Goal: Task Accomplishment & Management: Manage account settings

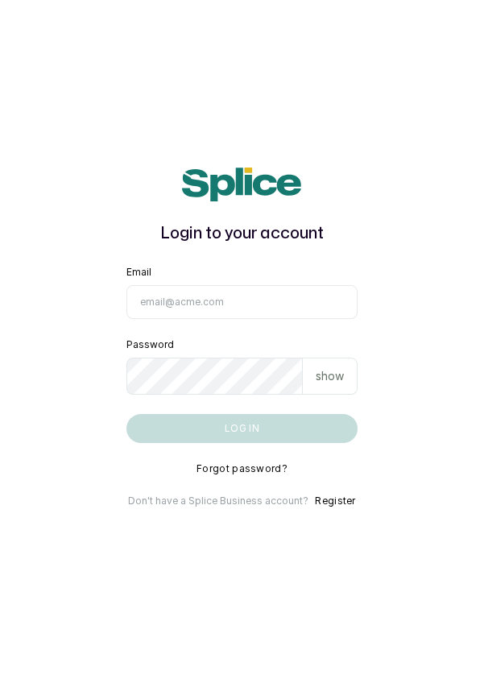
type input "info@dermaspaceng.com"
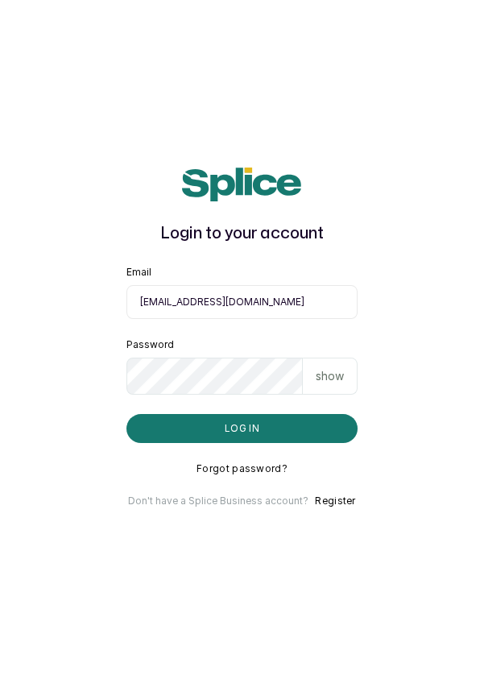
click at [126, 414] on button "Log in" at bounding box center [242, 428] width 232 height 29
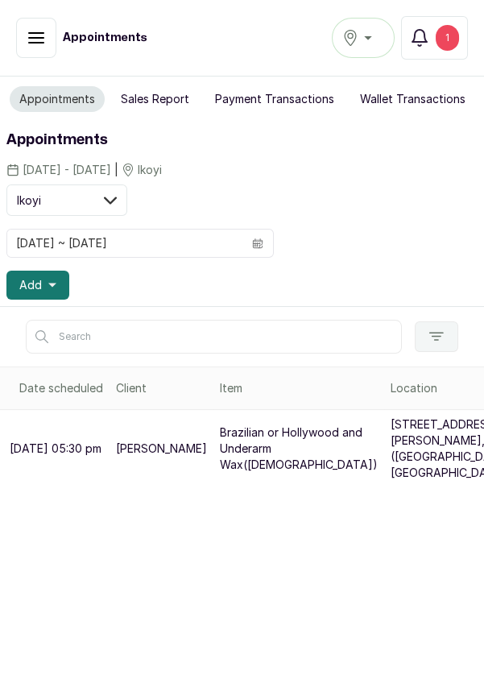
click at [365, 43] on div "Ikoyi" at bounding box center [363, 37] width 42 height 19
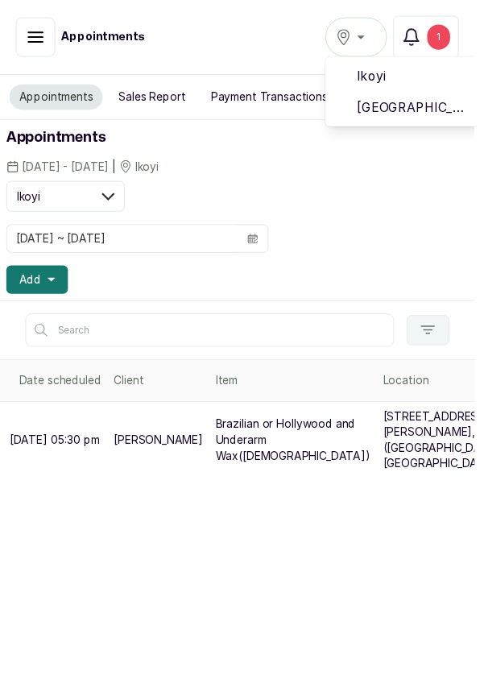
click at [394, 80] on span "Ikoyi" at bounding box center [422, 77] width 116 height 19
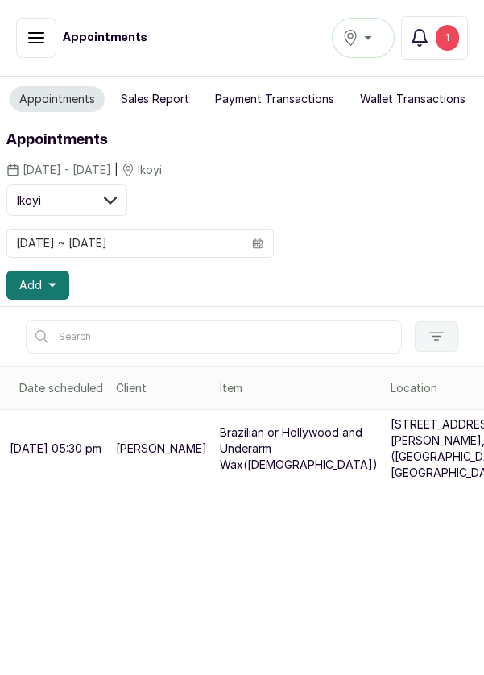
click at [452, 41] on div "1" at bounding box center [446, 38] width 23 height 26
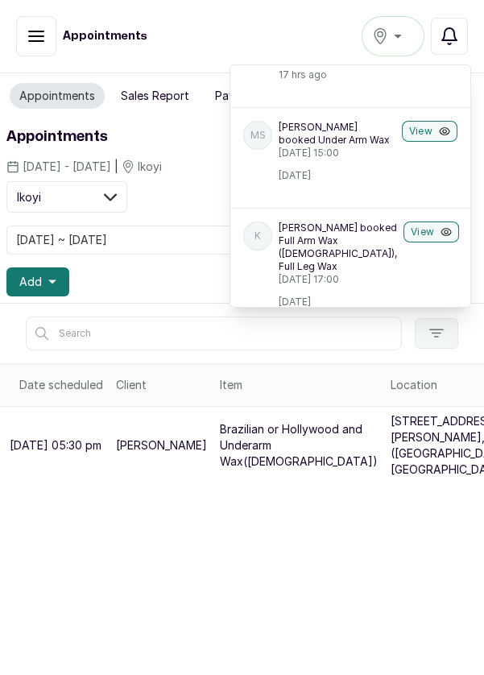
scroll to position [122, 0]
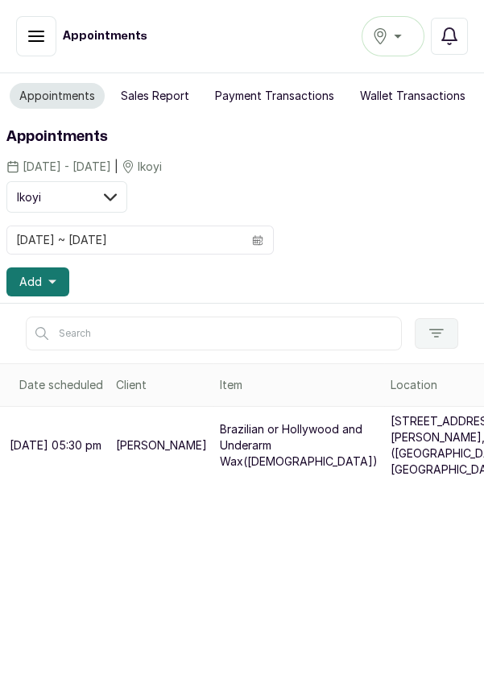
click at [396, 43] on div "Ikoyi" at bounding box center [393, 36] width 42 height 19
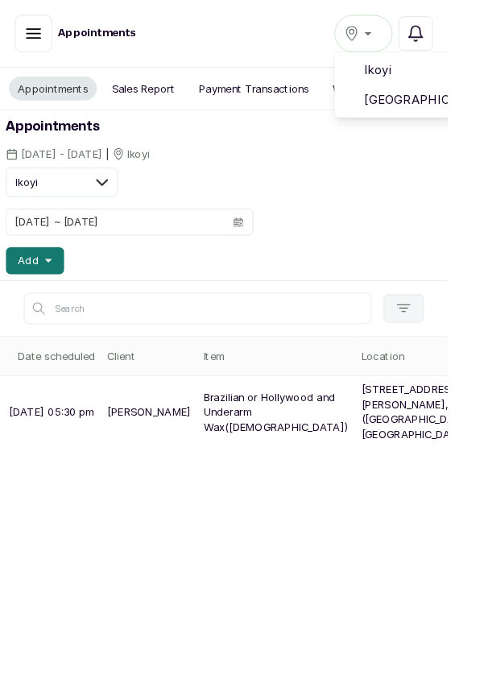
click at [453, 121] on li "[GEOGRAPHIC_DATA]" at bounding box center [441, 108] width 161 height 32
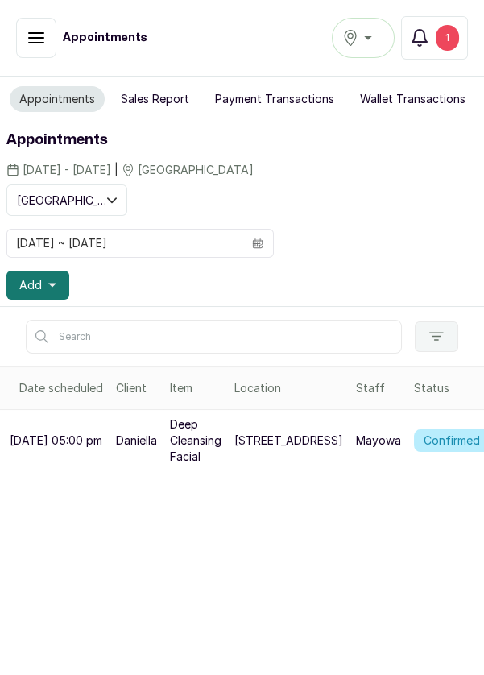
click at [452, 39] on div "1" at bounding box center [446, 38] width 23 height 26
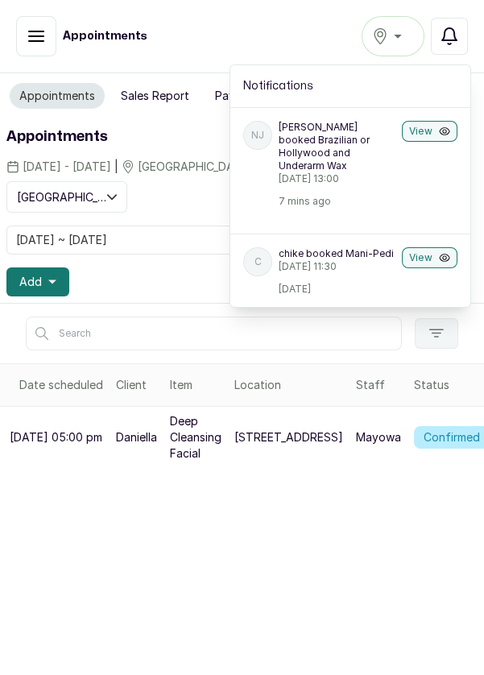
click at [422, 134] on button "View" at bounding box center [430, 131] width 56 height 21
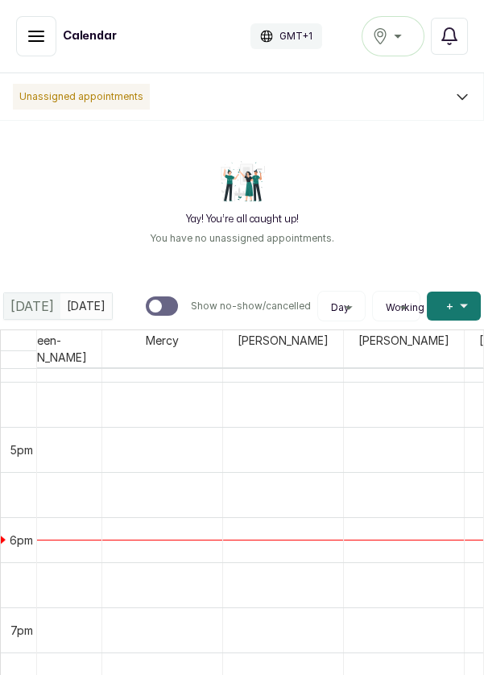
scroll to position [1475, 1635]
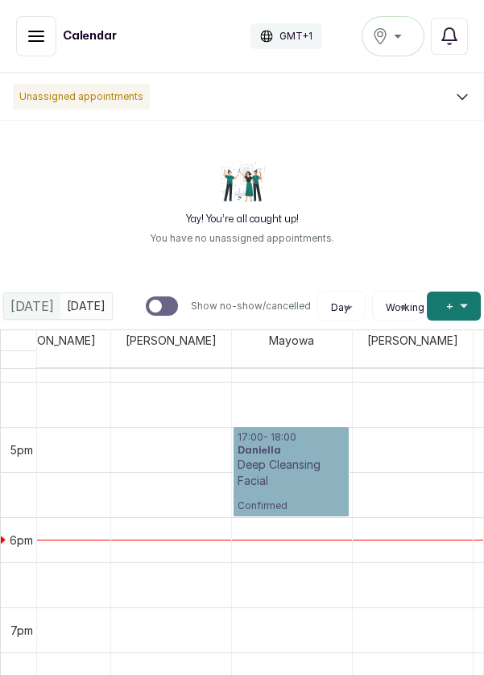
click at [314, 457] on link "17:00 - 18:00 Daniella Deep Cleansing Facial Confirmed" at bounding box center [290, 471] width 115 height 89
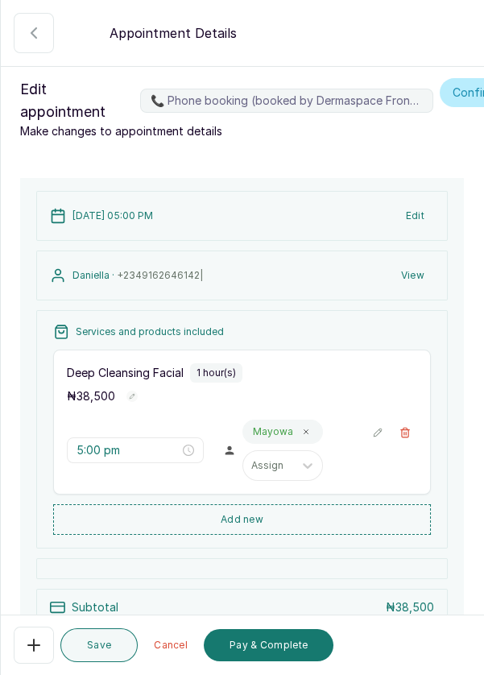
click at [410, 435] on icon "button" at bounding box center [404, 432] width 11 height 11
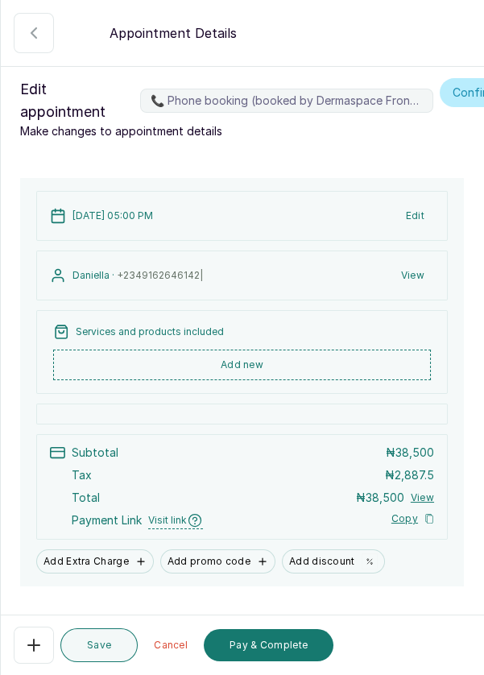
click at [294, 365] on button "Add new" at bounding box center [242, 364] width 378 height 31
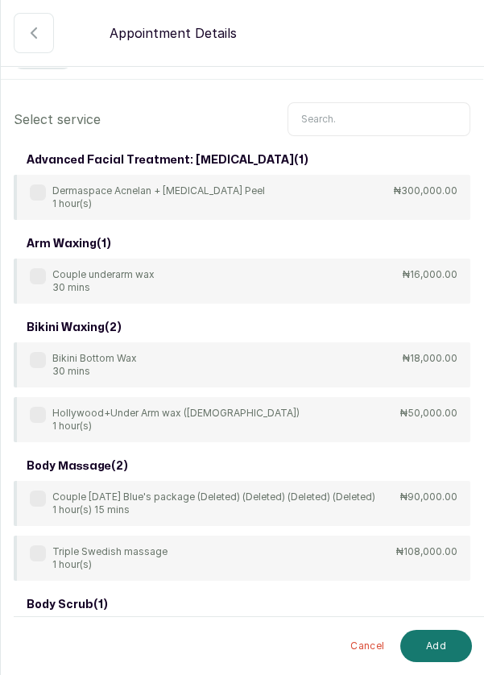
click at [349, 123] on input "text" at bounding box center [378, 119] width 183 height 34
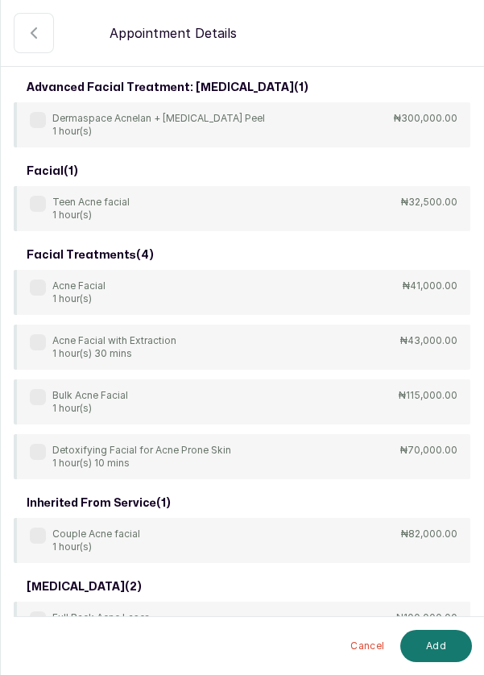
type input "Acne"
click at [318, 295] on div "Acne Facial 1 hour(s) ₦41,000.00" at bounding box center [242, 292] width 456 height 45
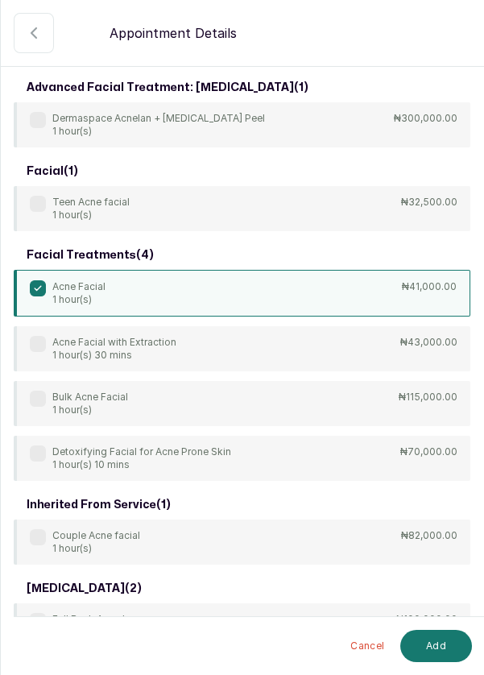
click at [432, 652] on button "Add" at bounding box center [436, 645] width 72 height 32
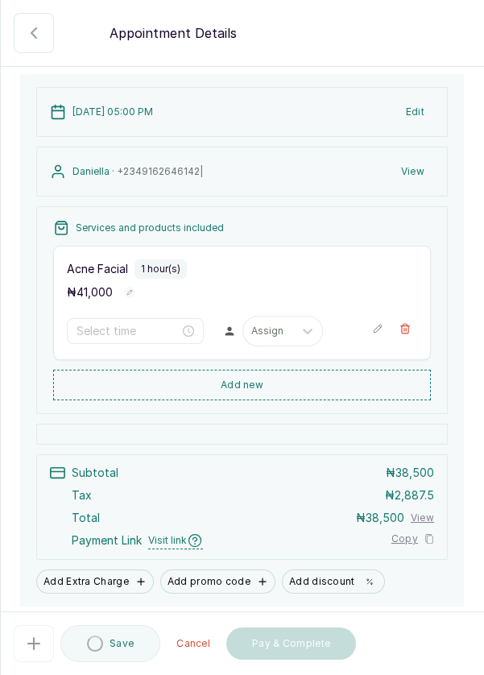
type input "5:00 pm"
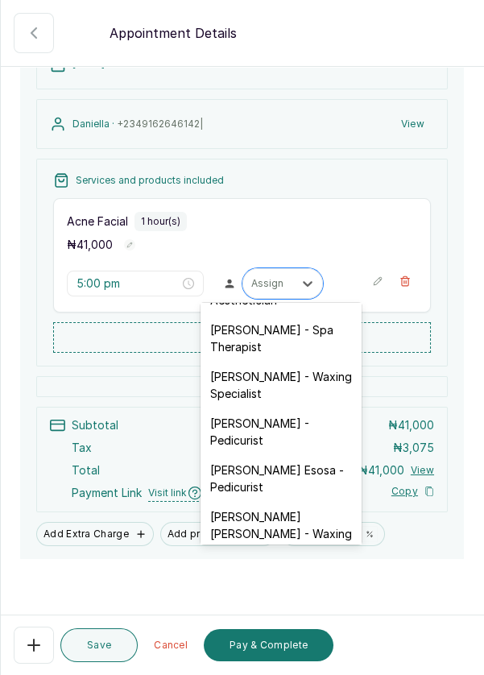
click at [325, 383] on div "Mayowa Ajani - Waxing Specialist" at bounding box center [280, 384] width 161 height 47
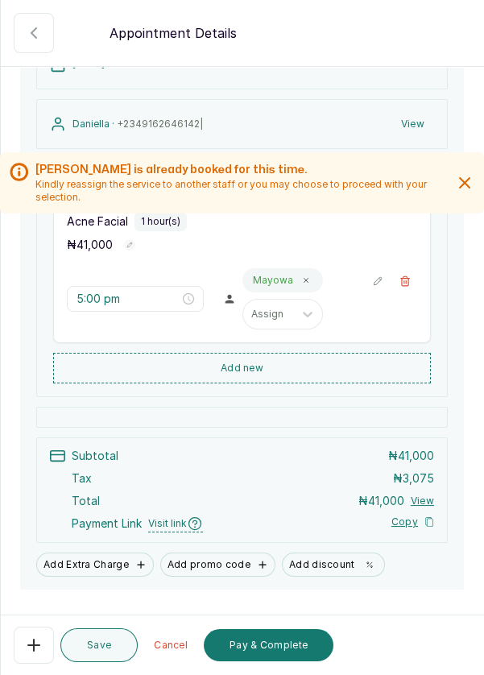
click at [287, 650] on button "Pay & Complete" at bounding box center [269, 645] width 130 height 32
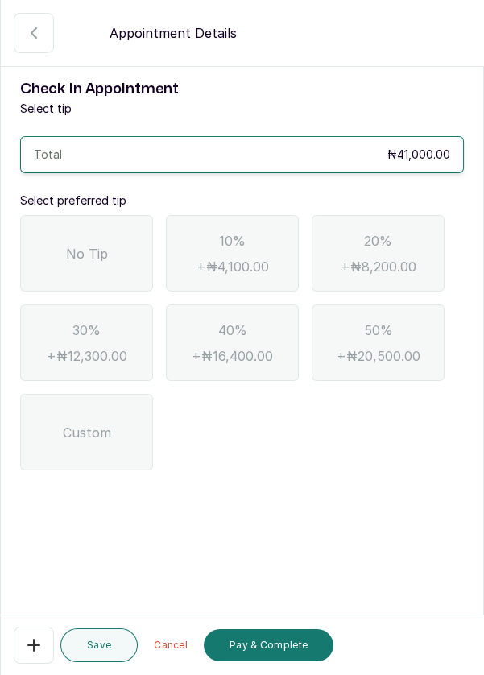
click at [118, 215] on div "No Tip" at bounding box center [86, 253] width 133 height 76
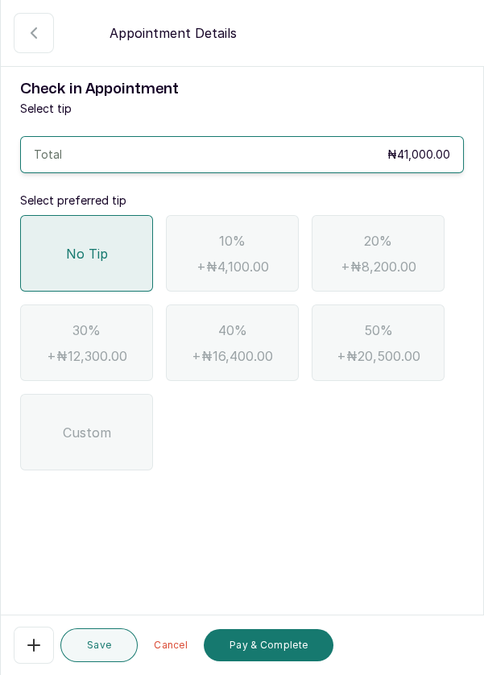
click at [274, 650] on button "Pay & Complete" at bounding box center [269, 645] width 130 height 32
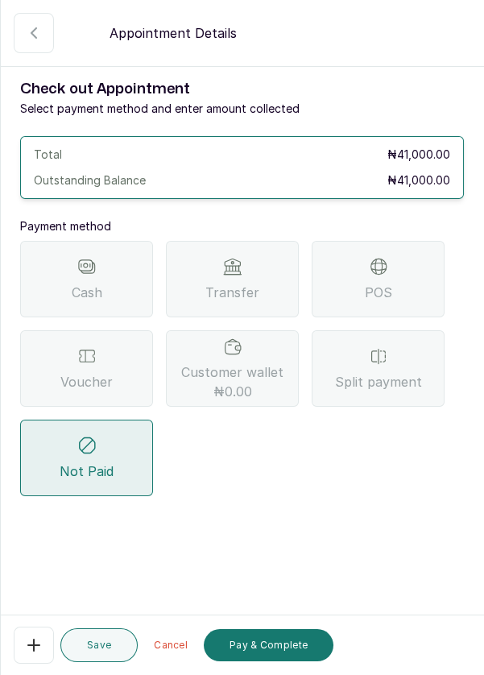
click at [249, 241] on div "Transfer" at bounding box center [232, 279] width 133 height 76
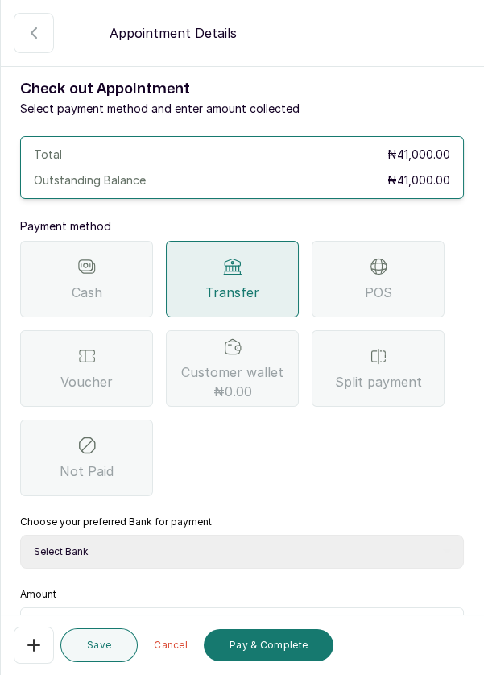
click at [284, 534] on select "Select Bank DERMASPACE ESTHETIC & WELLNESS CENT Sterling Bank DERMASPACEEST/DER…" at bounding box center [242, 551] width 444 height 34
select select "818ea5c0-5b47-4751-8f35-6fc14409c533"
click at [20, 534] on select "Select Bank DERMASPACE ESTHETIC & WELLNESS CENT Sterling Bank DERMASPACEEST/DER…" at bounding box center [242, 551] width 444 height 34
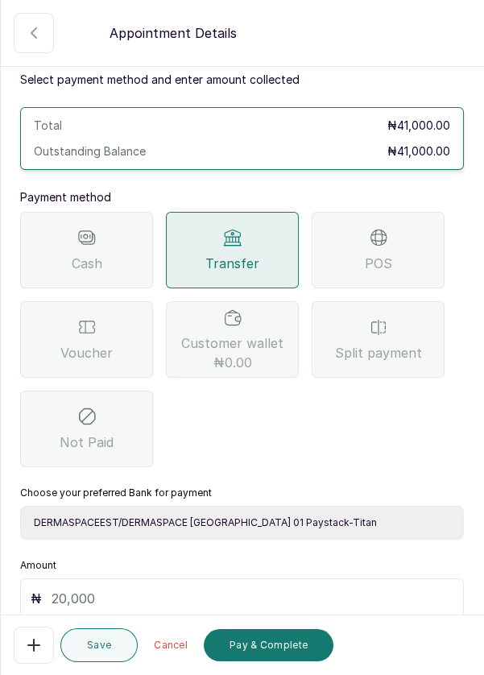
click at [103, 588] on input "text" at bounding box center [253, 597] width 402 height 19
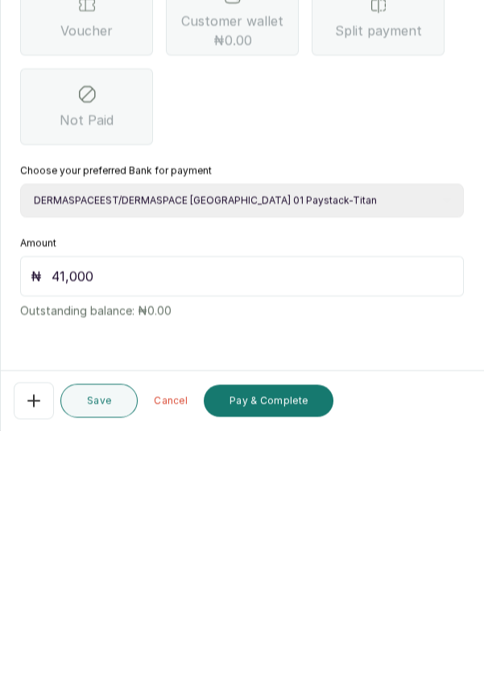
type input "41,000"
click at [270, 641] on button "Pay & Complete" at bounding box center [269, 645] width 130 height 32
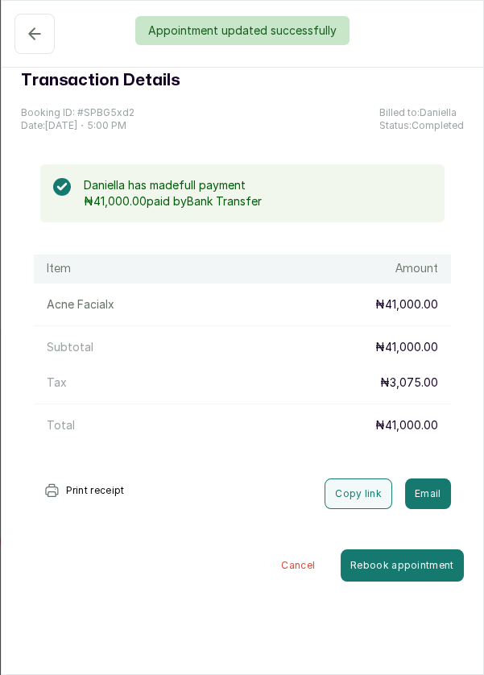
click at [28, 39] on div "Appointment updated successfully" at bounding box center [242, 30] width 484 height 29
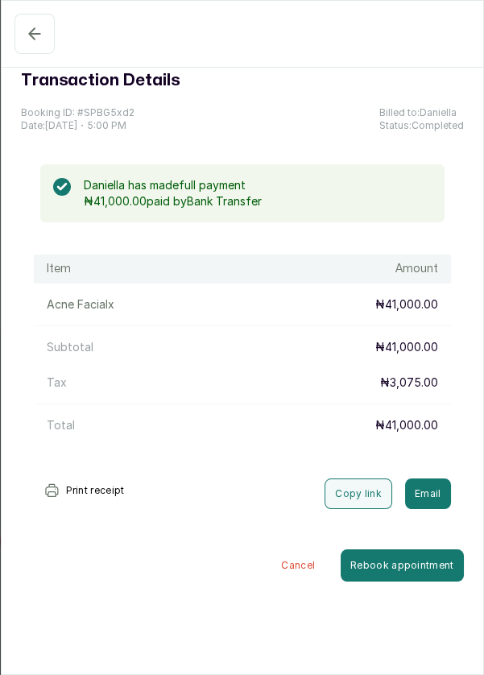
click at [36, 29] on icon "button" at bounding box center [34, 33] width 19 height 19
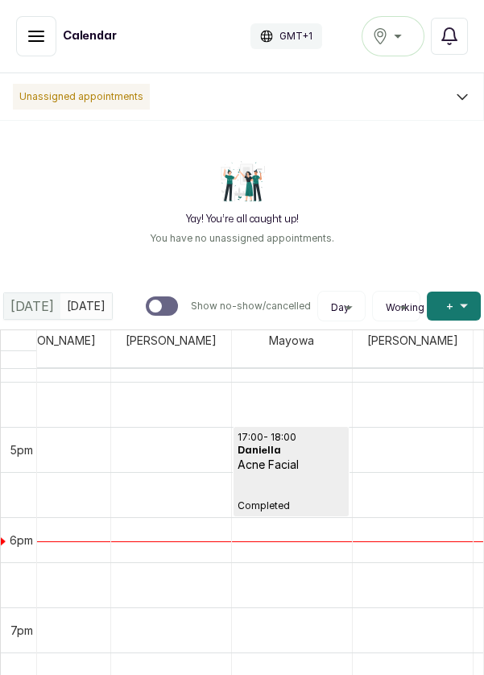
click at [452, 306] on span "+" at bounding box center [449, 306] width 7 height 16
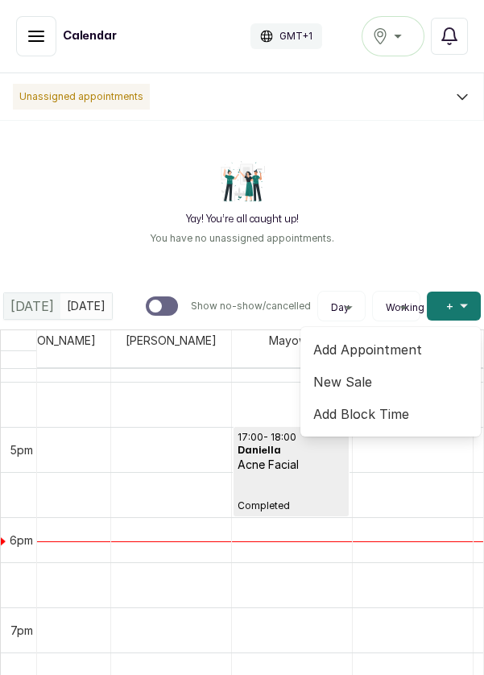
click at [366, 356] on span "Add Appointment" at bounding box center [390, 349] width 155 height 19
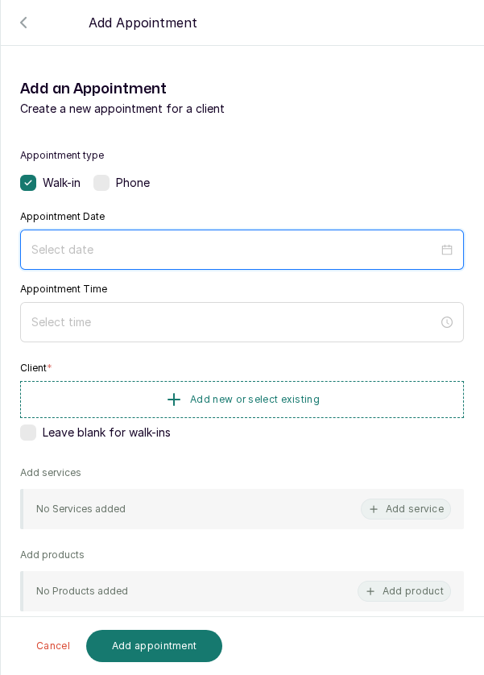
click at [269, 250] on input at bounding box center [234, 250] width 407 height 18
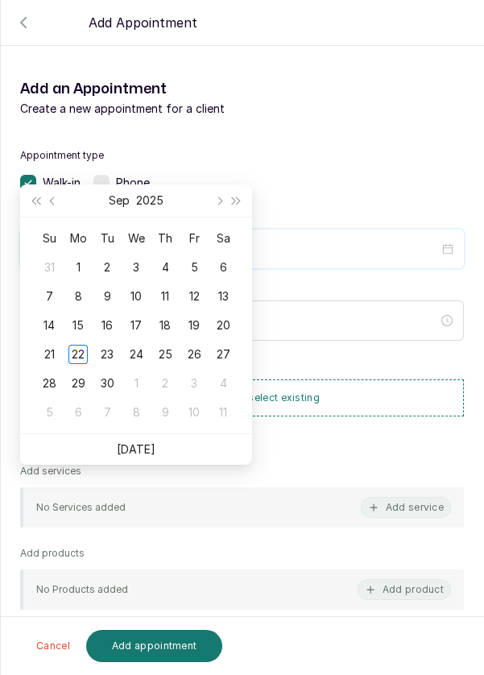
scroll to position [130, 0]
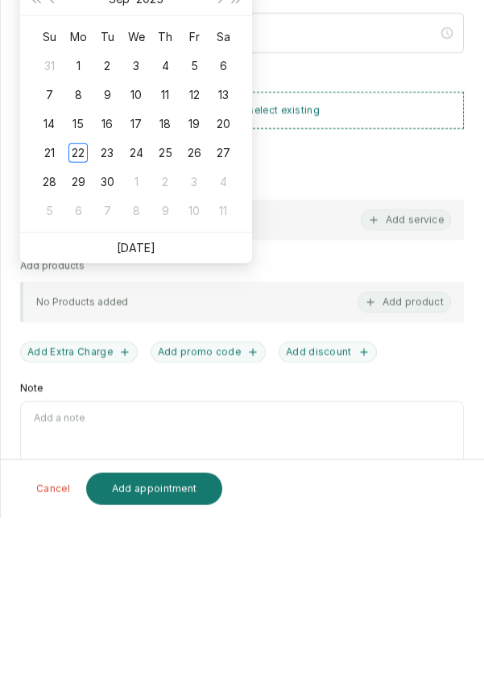
click at [214, 409] on ul "Today" at bounding box center [136, 405] width 232 height 31
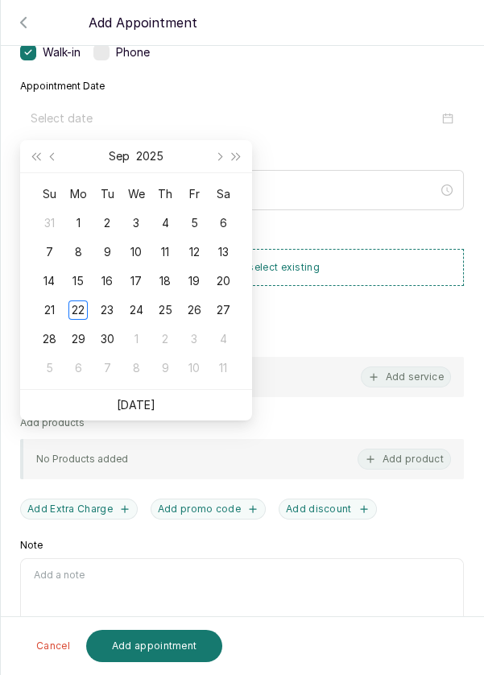
click at [174, 406] on ul "Today" at bounding box center [136, 405] width 232 height 31
click at [142, 407] on link "Today" at bounding box center [136, 405] width 39 height 14
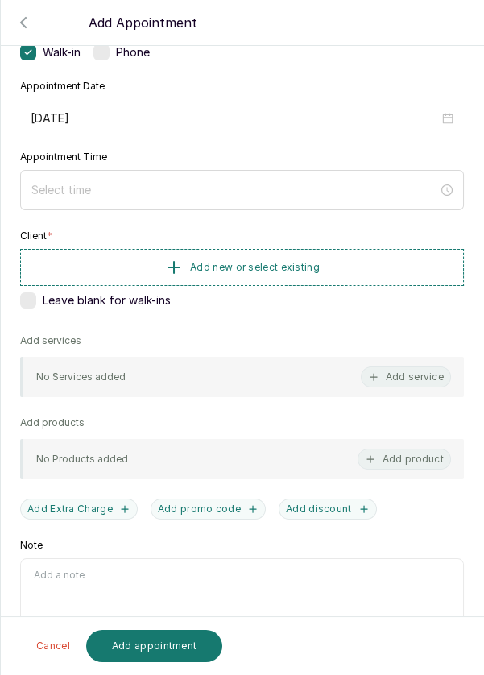
type input "2025/09/22"
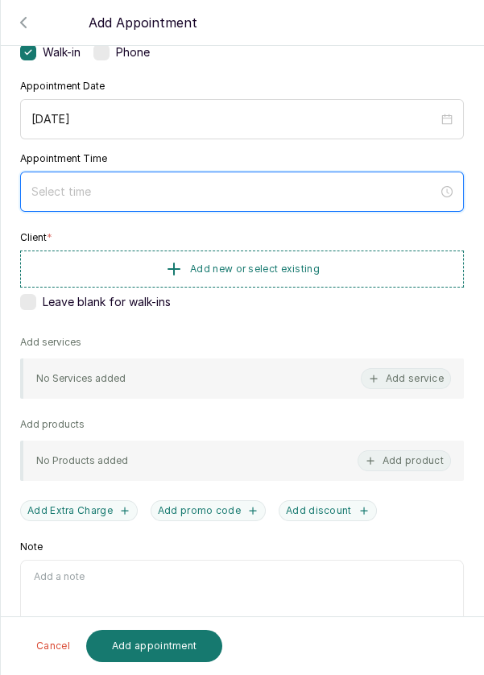
click at [253, 196] on input at bounding box center [234, 192] width 407 height 18
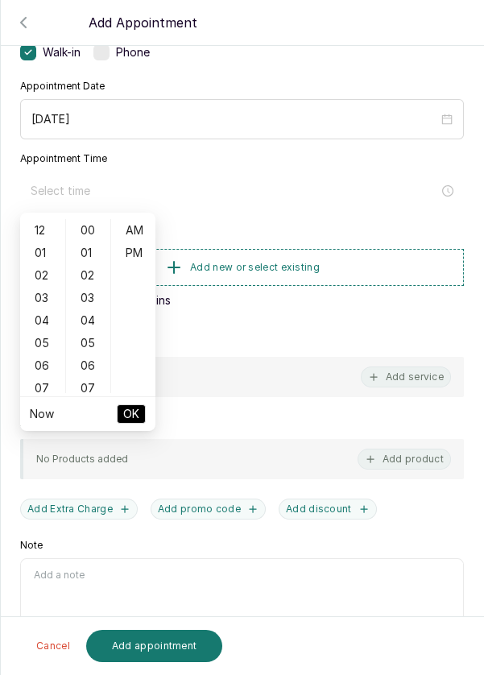
click at [39, 250] on div "01" at bounding box center [42, 252] width 39 height 23
click at [135, 256] on div "PM" at bounding box center [133, 252] width 39 height 23
type input "1:00 pm"
click at [134, 425] on span "OK" at bounding box center [131, 413] width 16 height 31
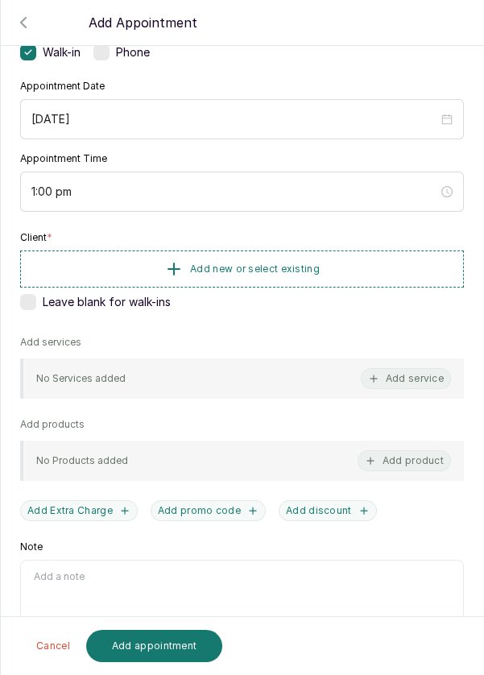
click at [221, 273] on button "Add new or select existing" at bounding box center [242, 268] width 444 height 37
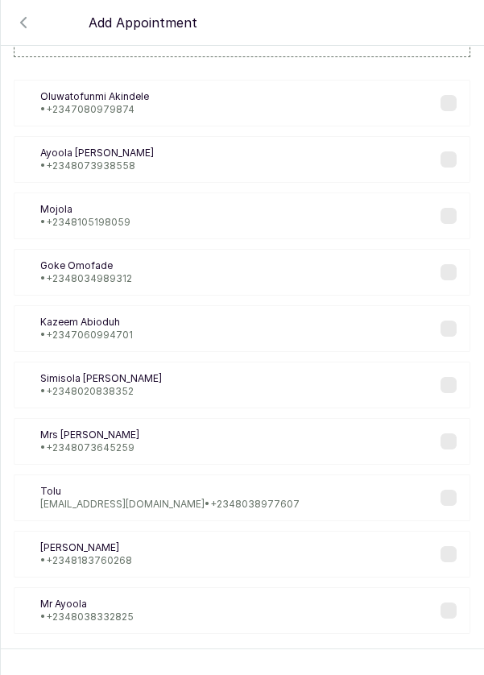
scroll to position [65, 0]
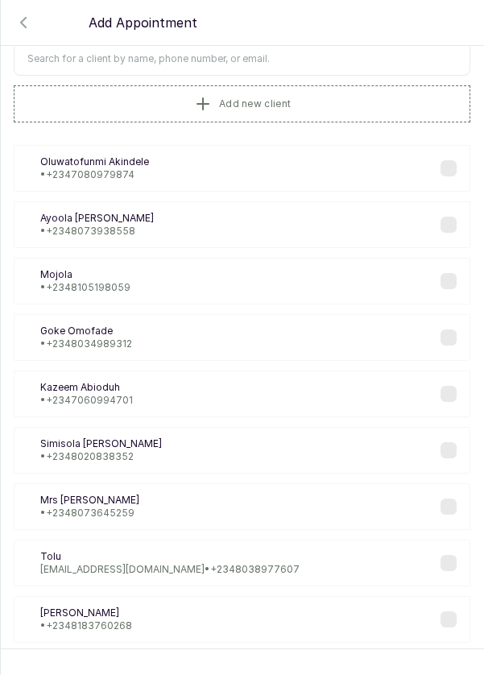
click at [272, 103] on span "Add new client" at bounding box center [255, 103] width 72 height 13
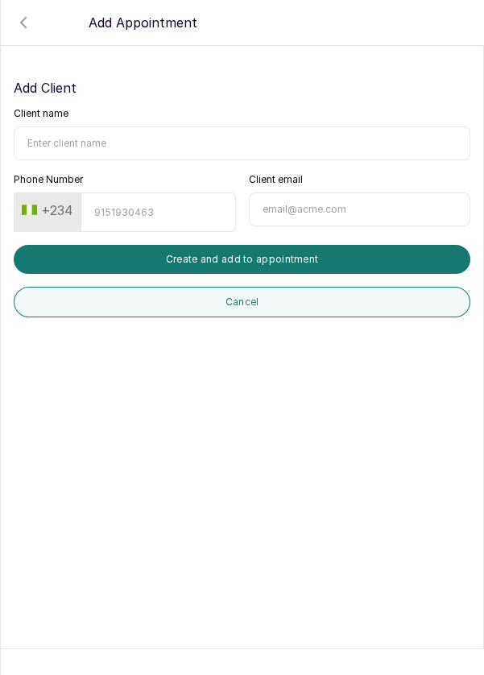
scroll to position [0, 0]
click at [175, 142] on input "Client name" at bounding box center [242, 143] width 456 height 34
type input "Jonathan Nwanze"
click at [143, 214] on input "Phone Number" at bounding box center [157, 211] width 155 height 39
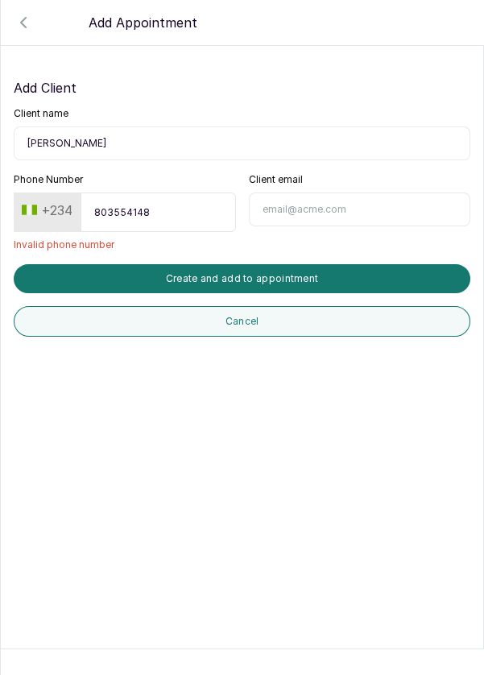
type input "8035541486"
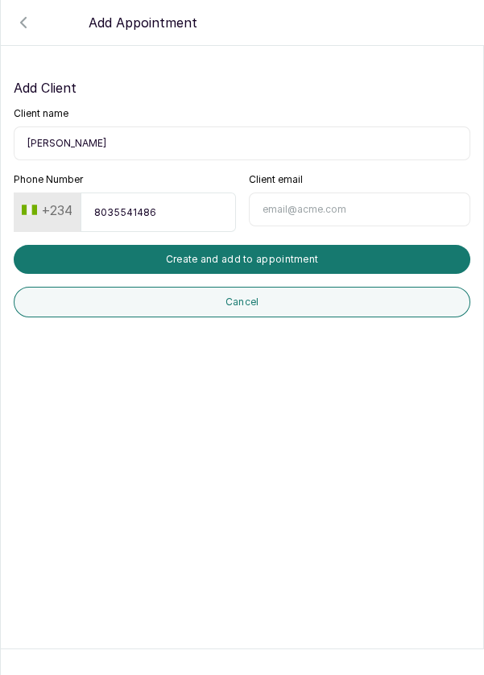
click at [283, 262] on button "Create and add to appointment" at bounding box center [242, 259] width 456 height 29
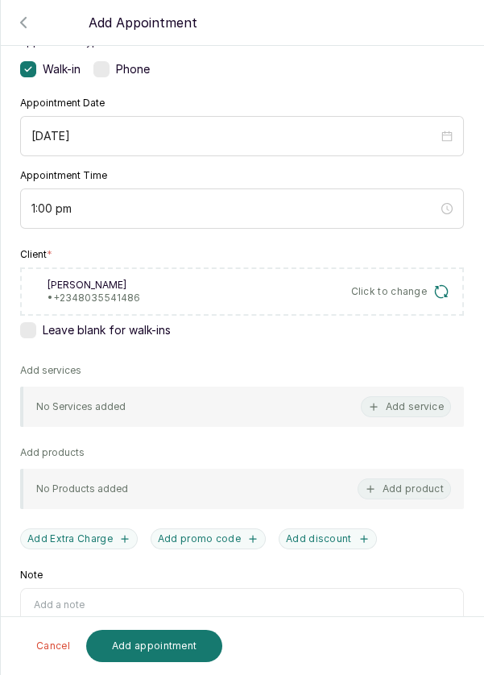
scroll to position [142, 0]
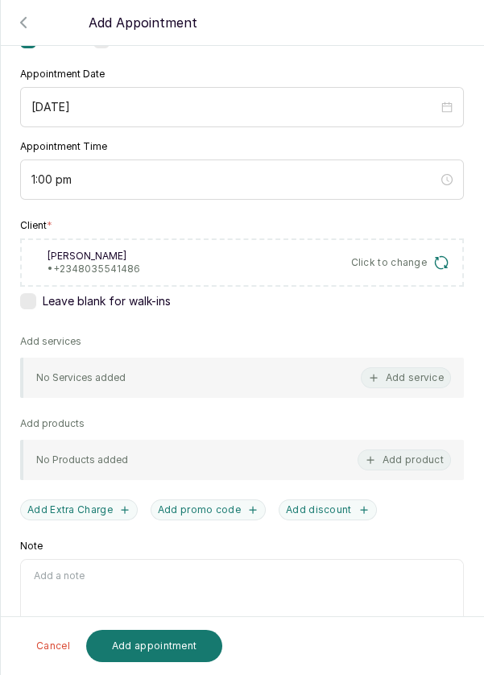
click at [411, 376] on button "Add service" at bounding box center [406, 377] width 90 height 21
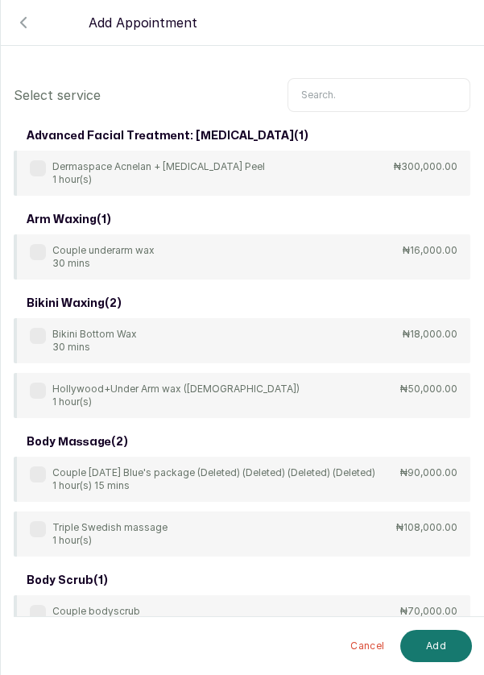
scroll to position [3, 0]
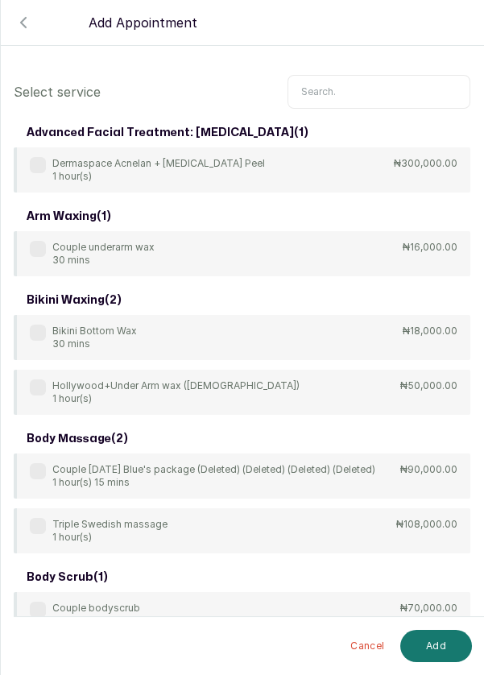
click at [346, 89] on input "text" at bounding box center [378, 92] width 183 height 34
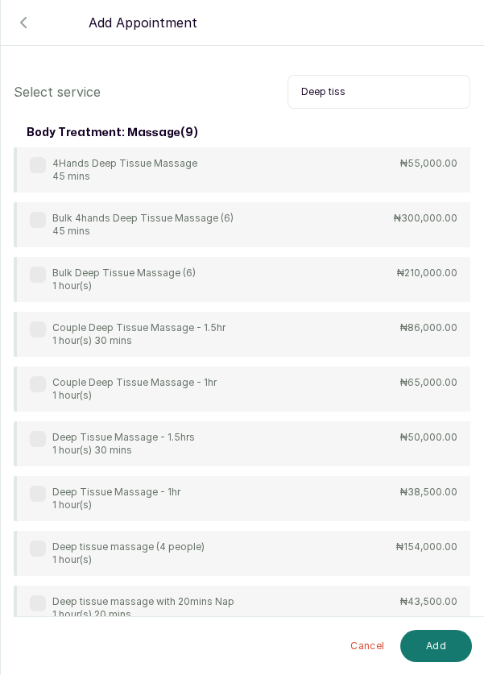
scroll to position [42, 0]
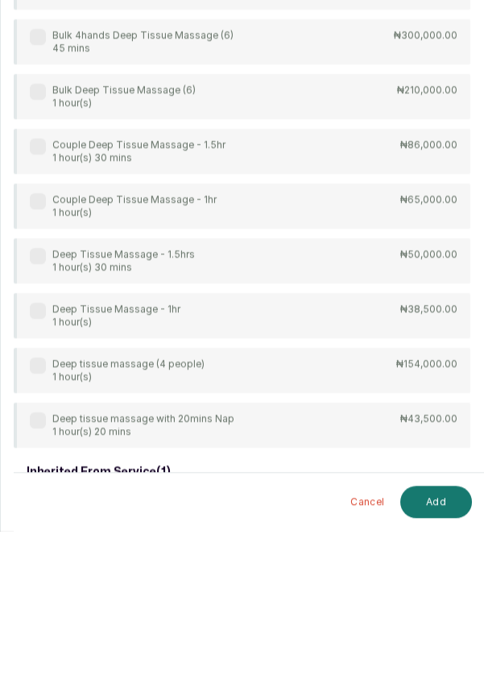
click at [44, 449] on label at bounding box center [38, 455] width 16 height 16
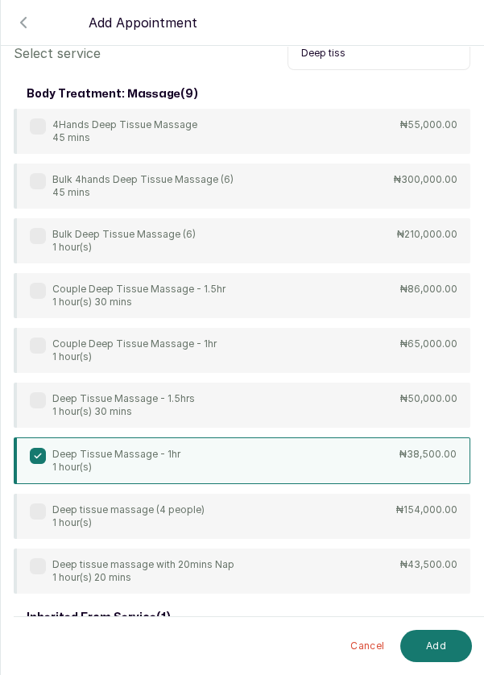
click at [390, 67] on input "Deep tiss" at bounding box center [378, 53] width 183 height 34
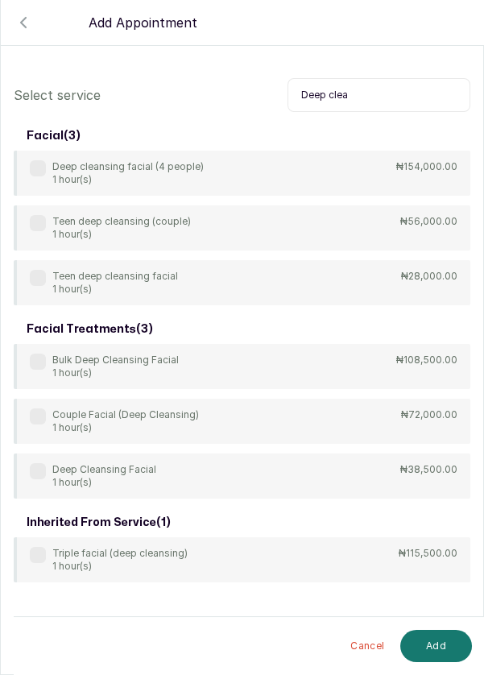
scroll to position [43, 0]
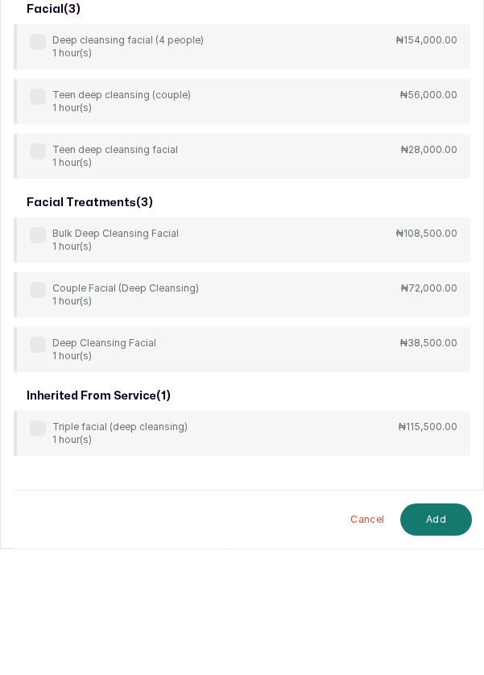
type input "Deep cleans"
click at [38, 463] on label at bounding box center [38, 471] width 16 height 16
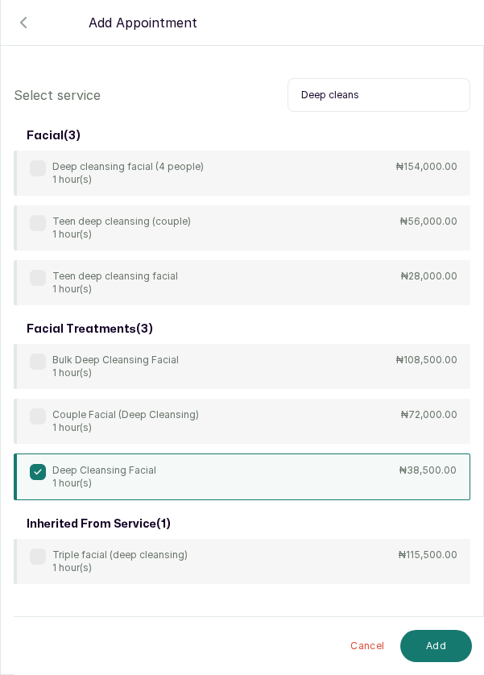
click at [442, 646] on button "Add" at bounding box center [436, 645] width 72 height 32
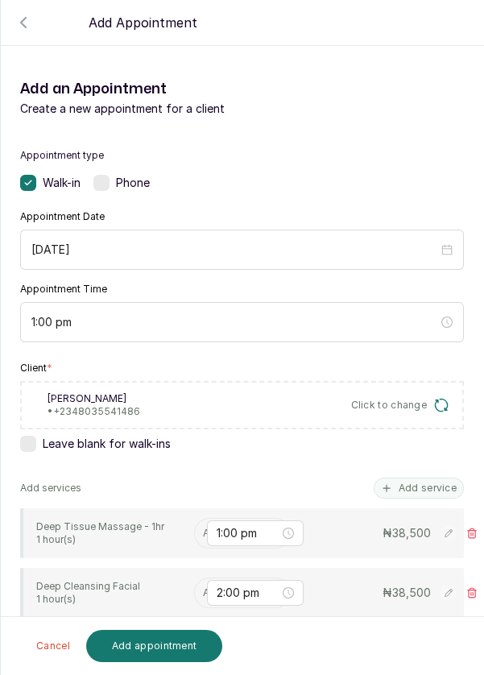
click at [203, 527] on input "text" at bounding box center [204, 532] width 2 height 11
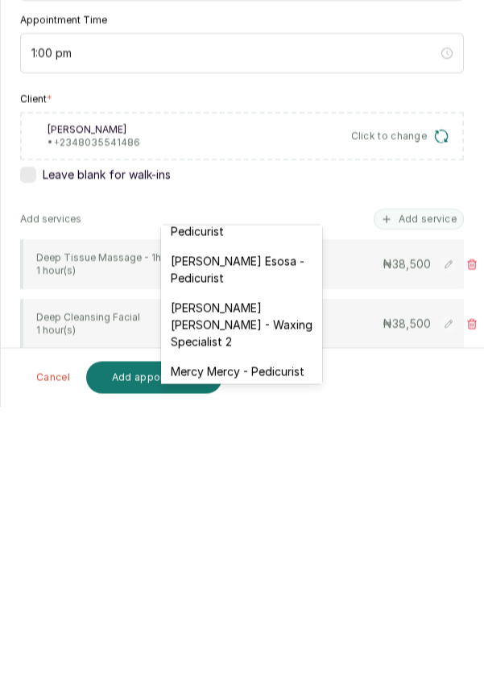
scroll to position [218, 0]
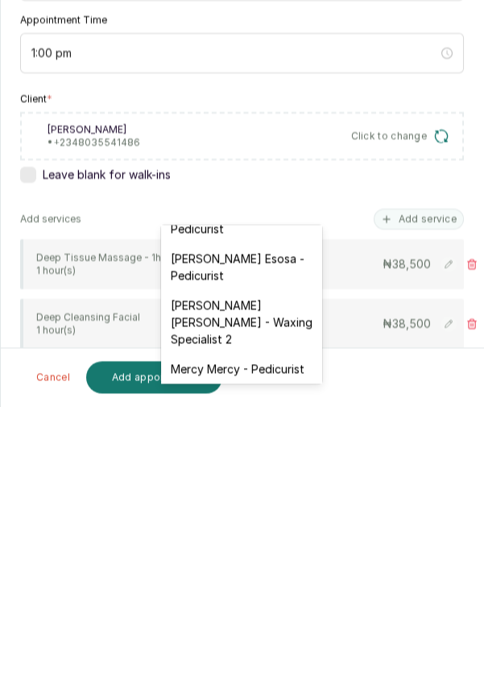
click at [264, 592] on div "Mary Archibong Edet - Waxing Specialist 2" at bounding box center [241, 591] width 161 height 64
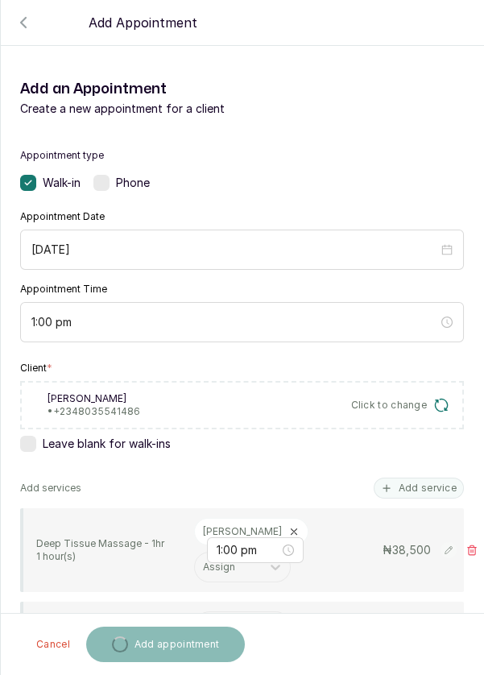
click at [203, 621] on input "text" at bounding box center [204, 626] width 2 height 11
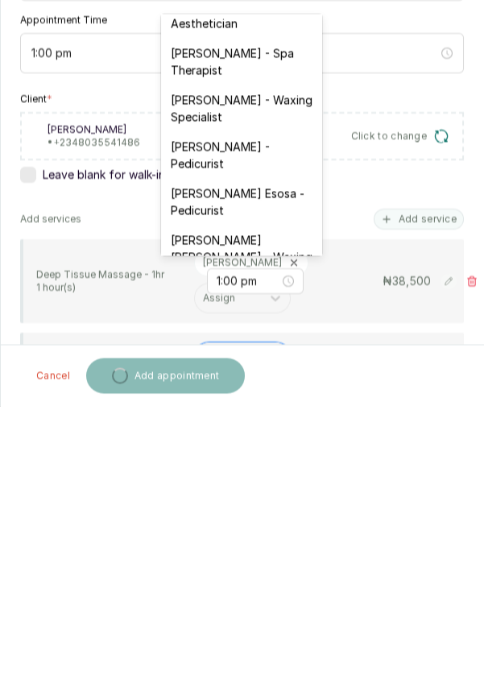
scroll to position [77, 0]
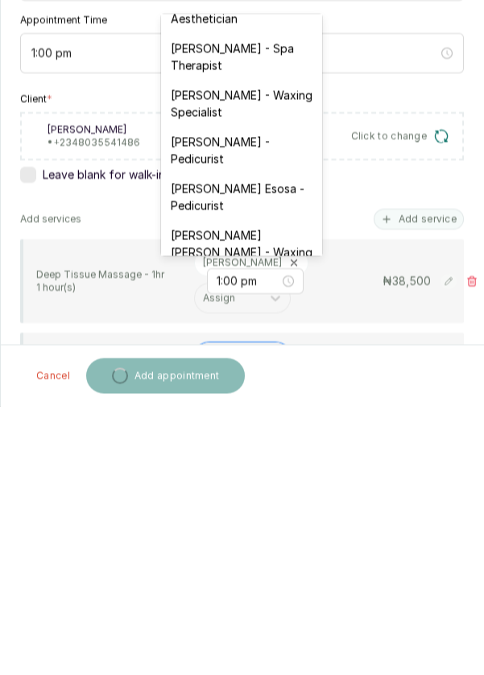
click at [267, 378] on div "Mayowa Ajani - Waxing Specialist" at bounding box center [241, 372] width 161 height 47
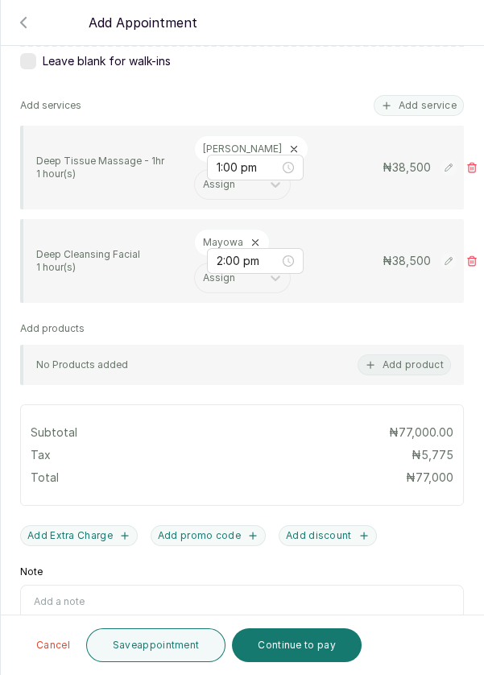
scroll to position [383, 0]
click at [344, 524] on button "Add discount" at bounding box center [328, 534] width 98 height 21
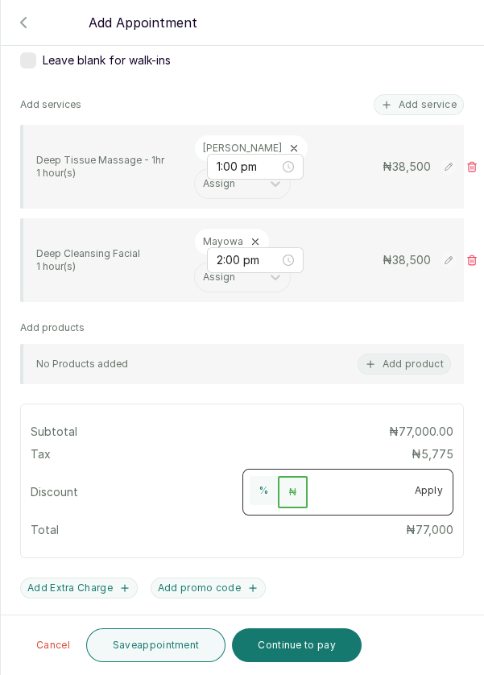
click at [361, 476] on input "number" at bounding box center [355, 489] width 97 height 26
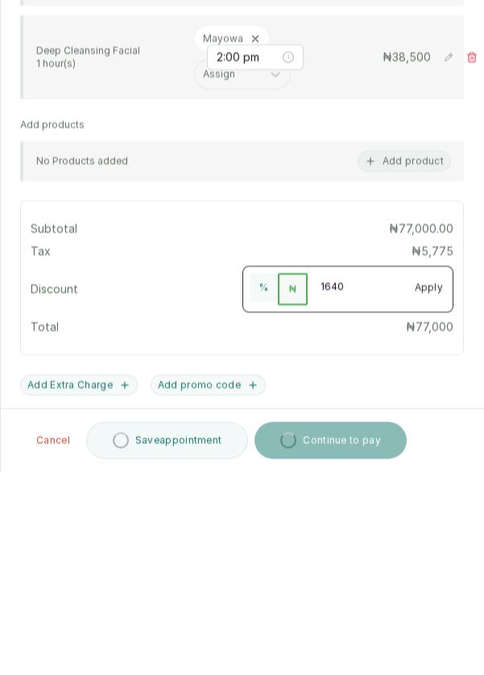
type input "16400"
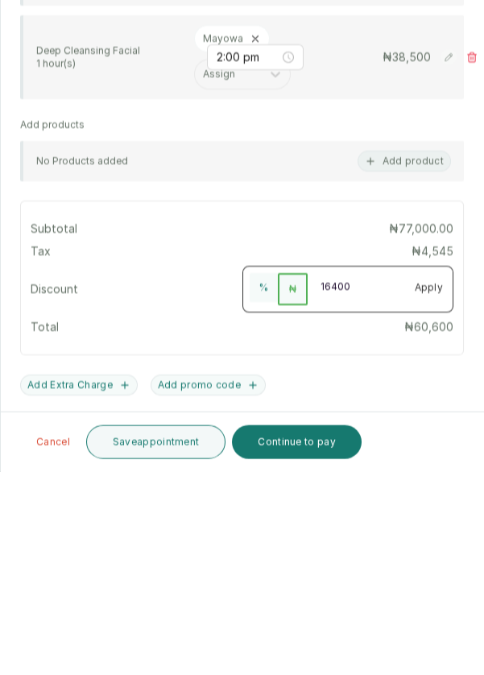
click at [436, 476] on button "Apply" at bounding box center [429, 490] width 48 height 29
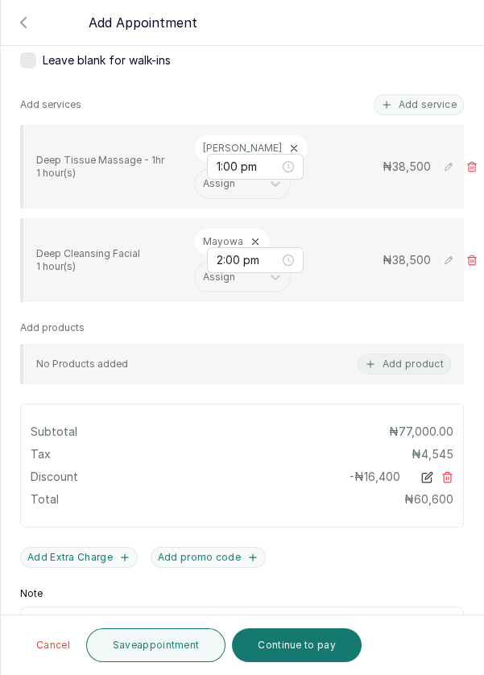
scroll to position [429, 0]
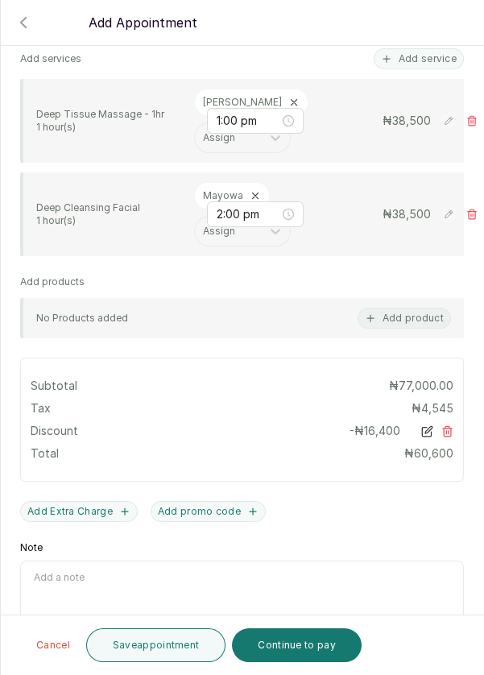
click at [299, 656] on button "Continue to pay" at bounding box center [297, 645] width 130 height 34
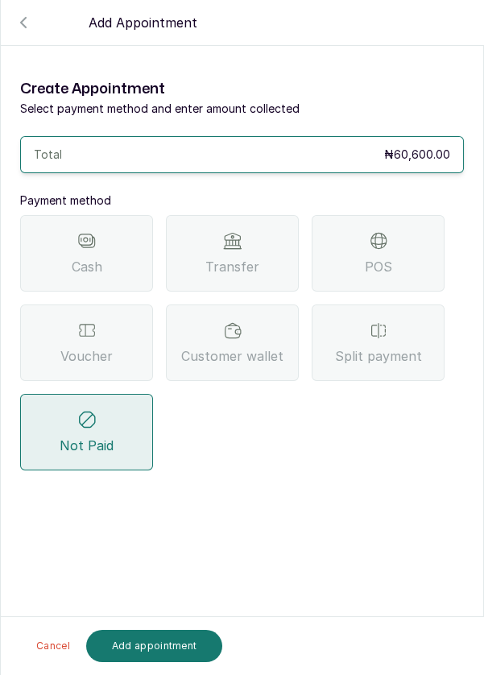
scroll to position [0, 0]
click at [128, 304] on div "Voucher" at bounding box center [86, 342] width 133 height 76
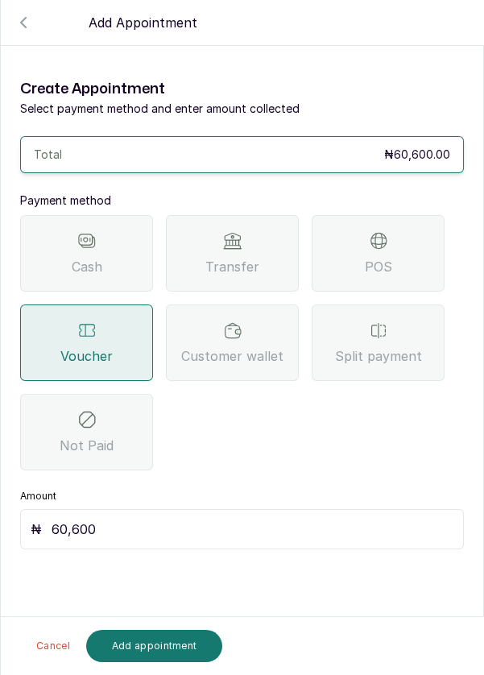
click at [183, 646] on button "Add appointment" at bounding box center [154, 645] width 137 height 32
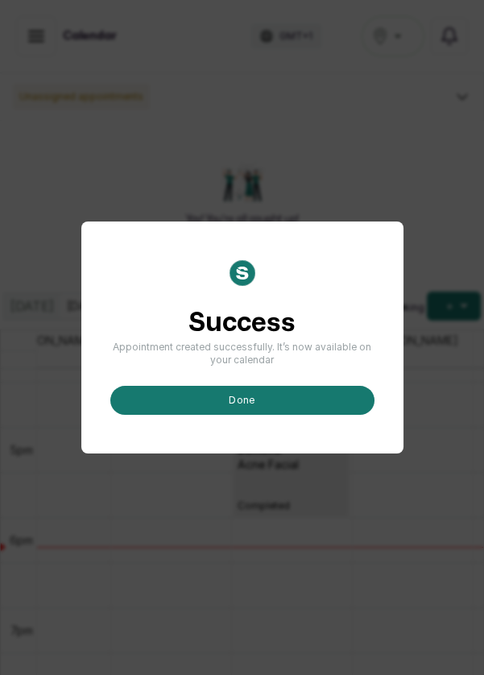
click at [293, 415] on button "done" at bounding box center [242, 400] width 264 height 29
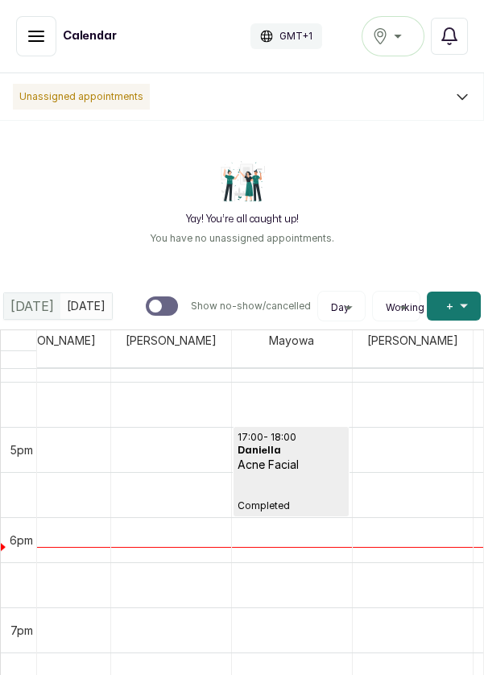
click at [446, 311] on span "+" at bounding box center [449, 306] width 7 height 16
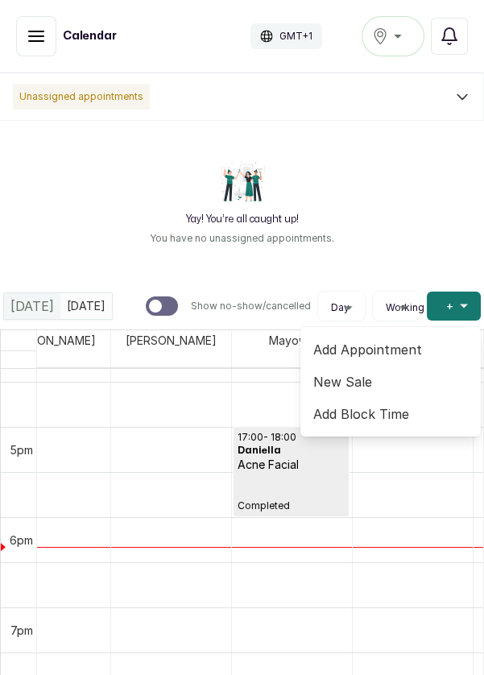
click at [386, 349] on span "Add Appointment" at bounding box center [390, 349] width 155 height 19
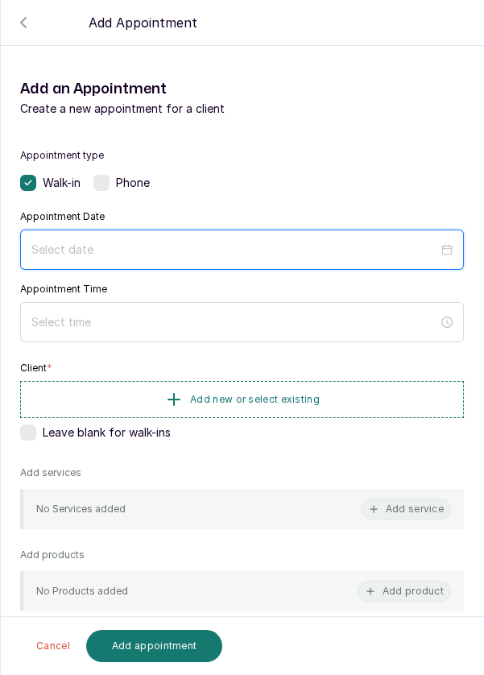
click at [366, 250] on input at bounding box center [234, 250] width 407 height 18
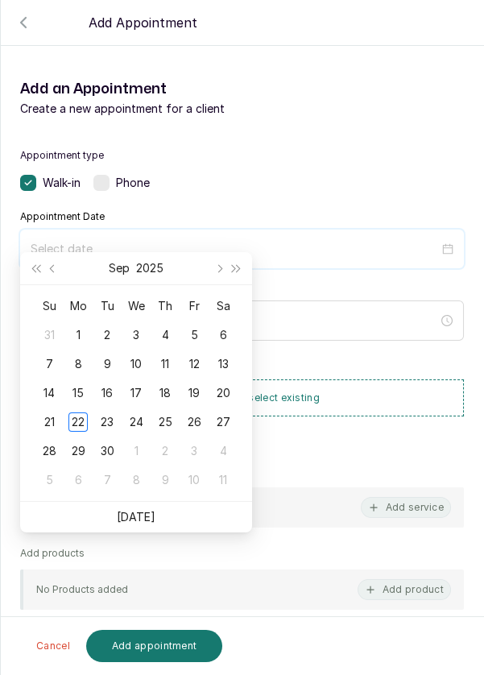
scroll to position [130, 0]
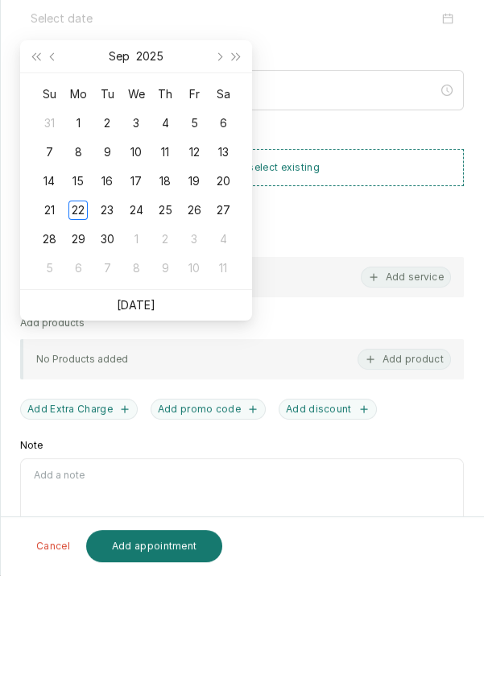
click at [196, 411] on ul "Today" at bounding box center [136, 405] width 232 height 31
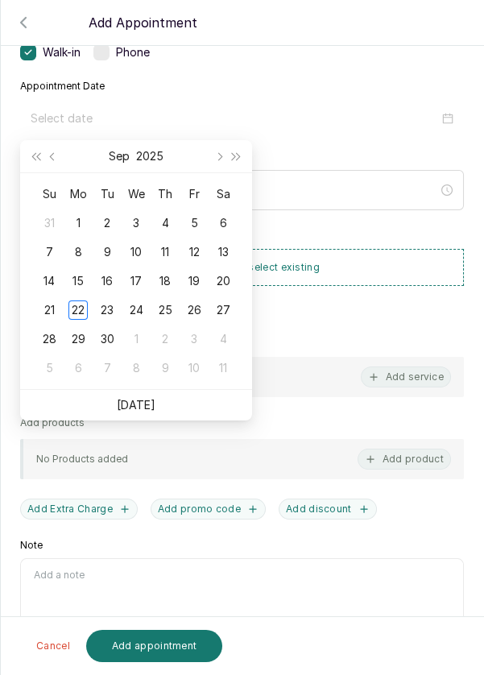
click at [145, 412] on li "Today" at bounding box center [136, 405] width 39 height 31
click at [164, 414] on ul "Today" at bounding box center [136, 405] width 232 height 31
click at [157, 412] on ul "Today" at bounding box center [136, 405] width 232 height 31
click at [143, 415] on li "Today" at bounding box center [136, 405] width 39 height 31
click at [146, 418] on li "Today" at bounding box center [136, 405] width 39 height 31
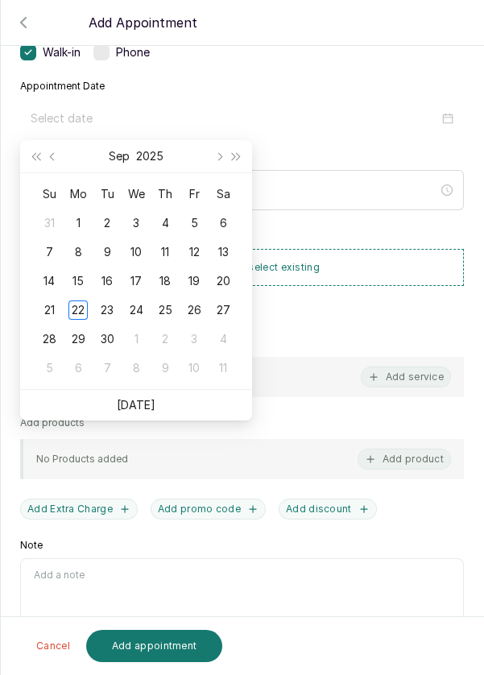
click at [167, 408] on ul "Today" at bounding box center [136, 405] width 232 height 31
click at [163, 411] on ul "Today" at bounding box center [136, 405] width 232 height 31
click at [177, 406] on ul "Today" at bounding box center [136, 405] width 232 height 31
click at [170, 412] on ul "Today" at bounding box center [136, 405] width 232 height 31
click at [152, 415] on ul "Today" at bounding box center [136, 405] width 232 height 31
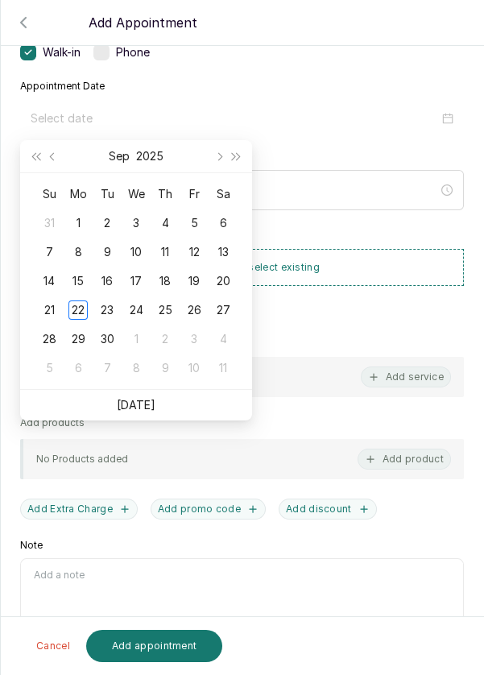
click at [167, 396] on ul "Today" at bounding box center [136, 405] width 232 height 31
click at [138, 415] on li "Today" at bounding box center [136, 405] width 39 height 31
click at [138, 410] on link "Today" at bounding box center [136, 405] width 39 height 14
type input "2025/09/22"
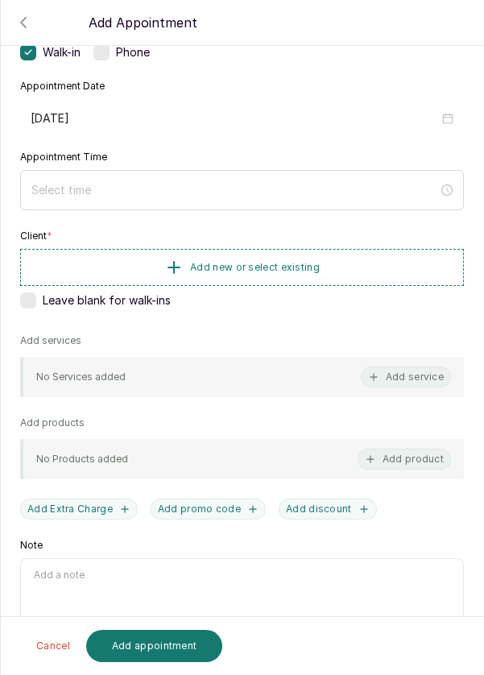
click at [130, 413] on div "Appointment type Walk-in Phone Appointment Date 2025/09/22 Appointment Time Cli…" at bounding box center [242, 344] width 482 height 691
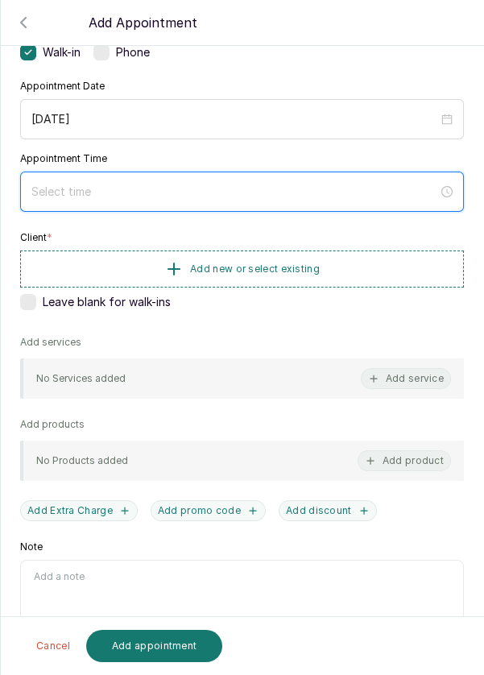
click at [118, 194] on input at bounding box center [234, 192] width 407 height 18
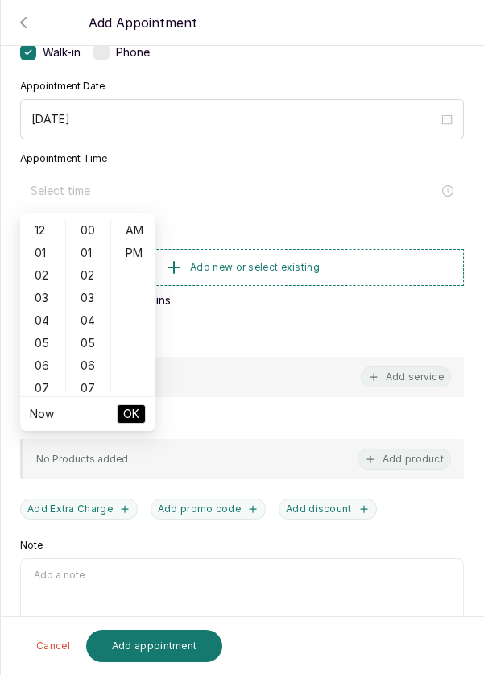
click at [43, 349] on div "05" at bounding box center [42, 343] width 39 height 23
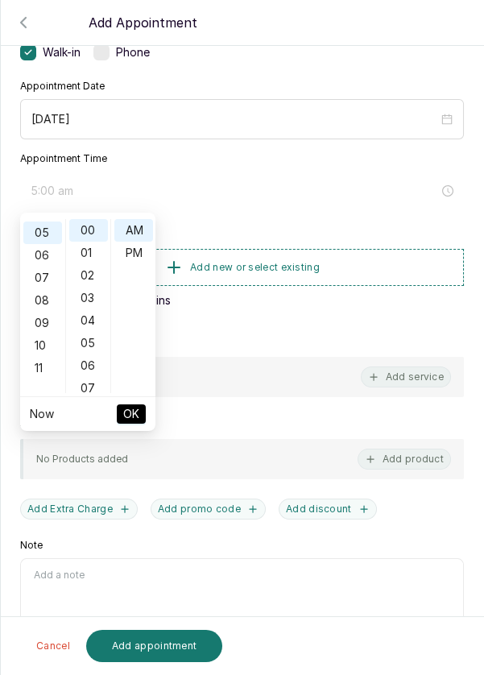
scroll to position [112, 0]
click at [101, 341] on div "05" at bounding box center [88, 343] width 39 height 23
click at [97, 378] on div "30" at bounding box center [88, 372] width 39 height 23
click at [132, 257] on div "PM" at bounding box center [133, 252] width 39 height 23
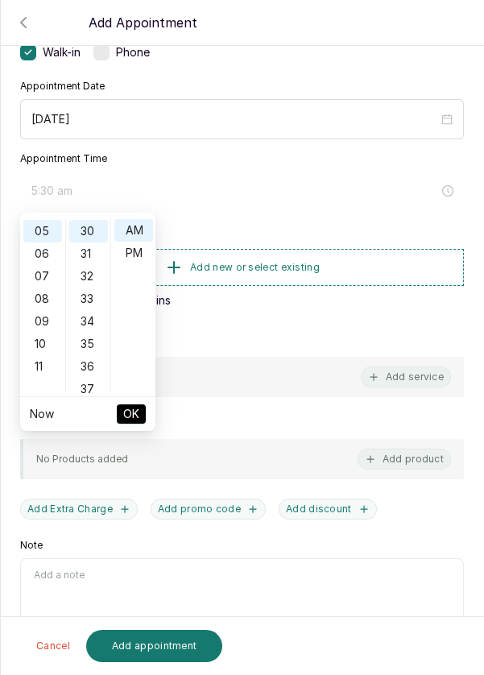
type input "5:30 pm"
click at [135, 419] on span "OK" at bounding box center [131, 413] width 16 height 31
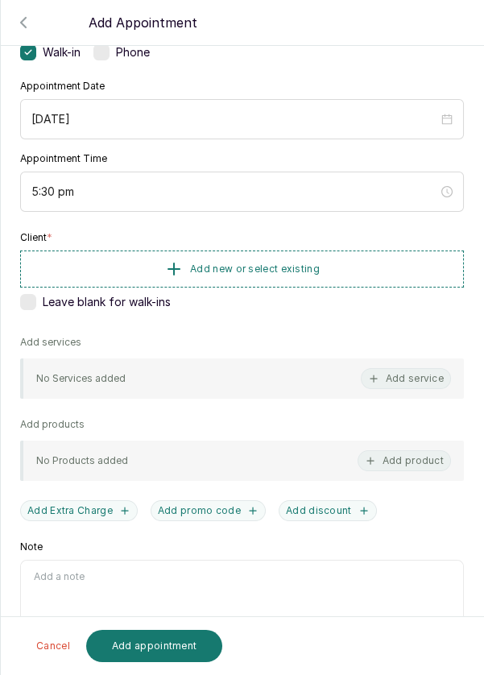
click at [234, 281] on button "Add new or select existing" at bounding box center [242, 268] width 444 height 37
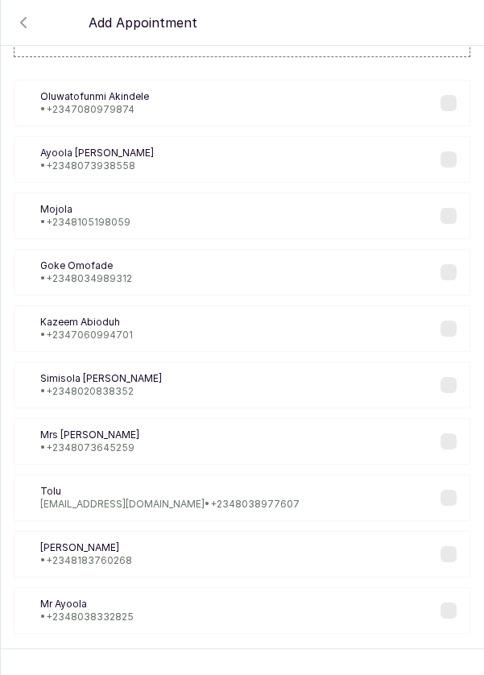
scroll to position [65, 0]
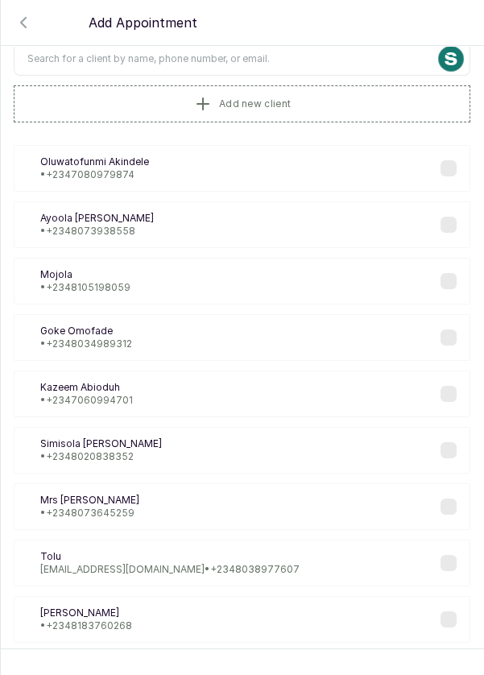
click at [205, 61] on input "text" at bounding box center [242, 59] width 456 height 34
type input "Debb"
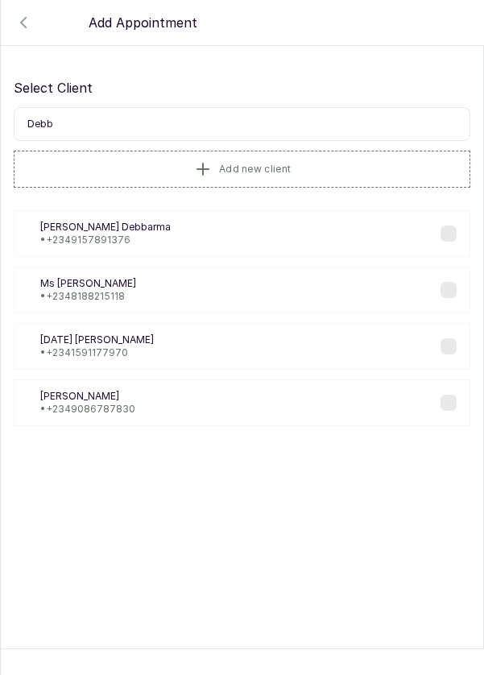
scroll to position [0, 0]
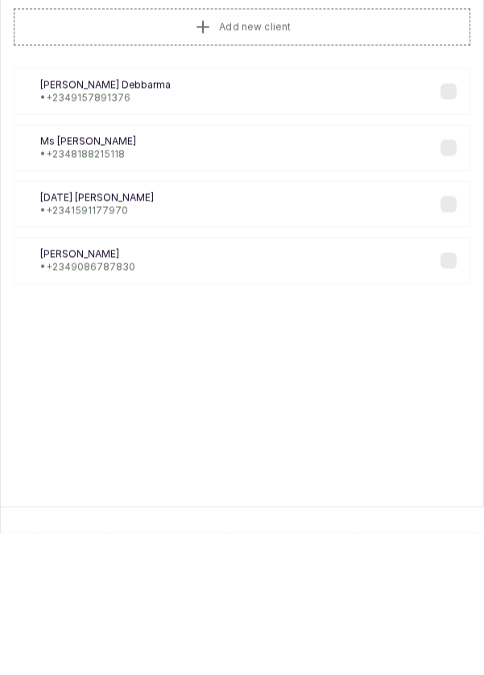
click at [136, 404] on div "De Debbie • +234 9086787830" at bounding box center [242, 402] width 456 height 47
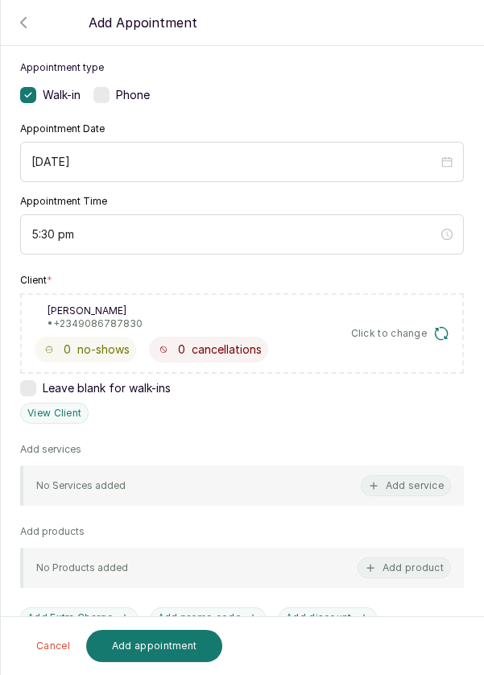
scroll to position [125, 0]
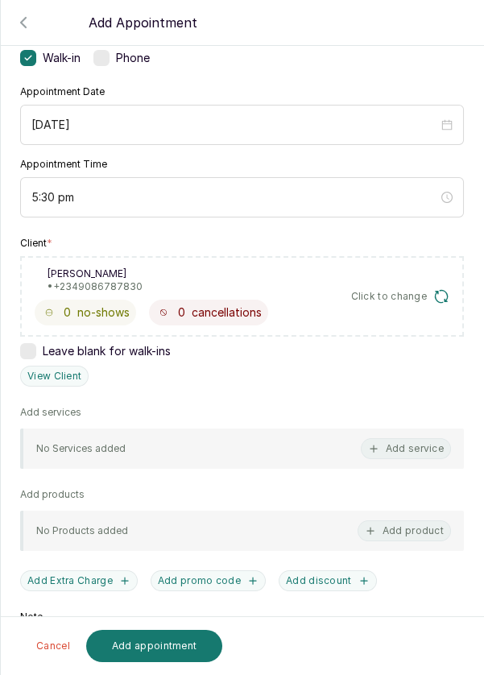
click at [413, 452] on button "Add service" at bounding box center [406, 448] width 90 height 21
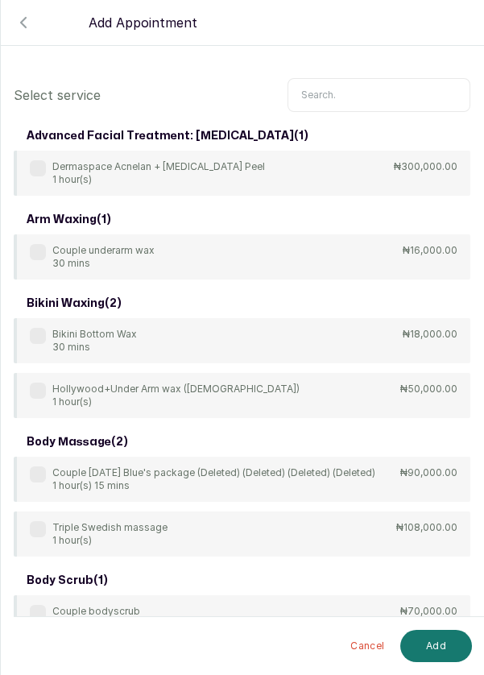
scroll to position [0, 0]
click at [364, 98] on input "text" at bounding box center [378, 95] width 183 height 34
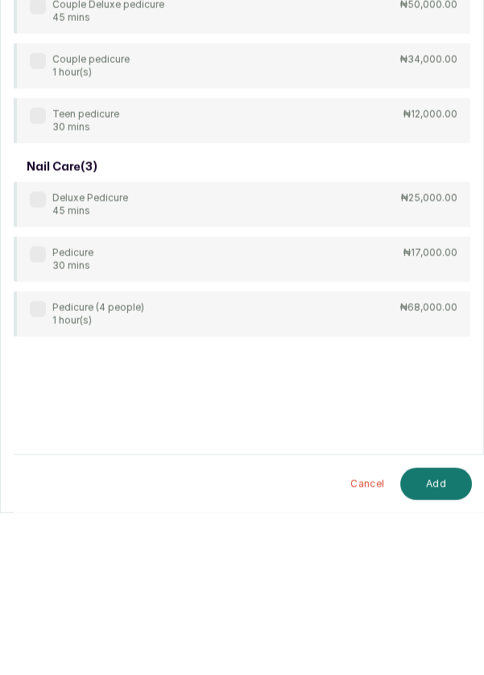
click at [57, 423] on p "30 mins" at bounding box center [72, 427] width 41 height 13
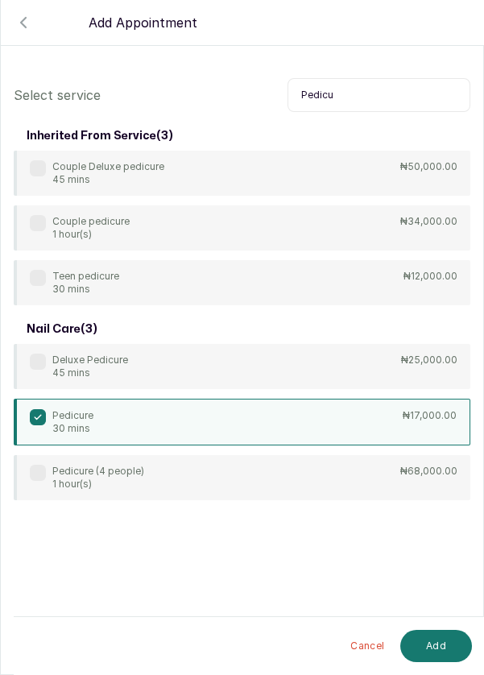
click at [355, 99] on input "Pedicu" at bounding box center [378, 95] width 183 height 34
type input "P"
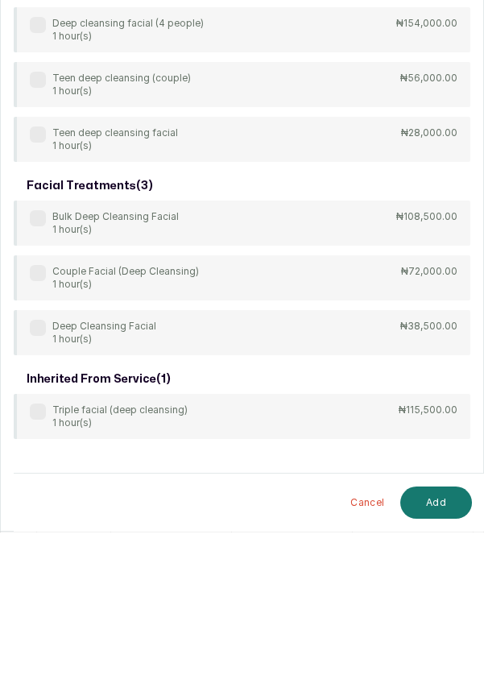
type input "Deep clea"
click at [47, 473] on div "Deep Cleansing Facial 1 hour(s)" at bounding box center [93, 476] width 126 height 26
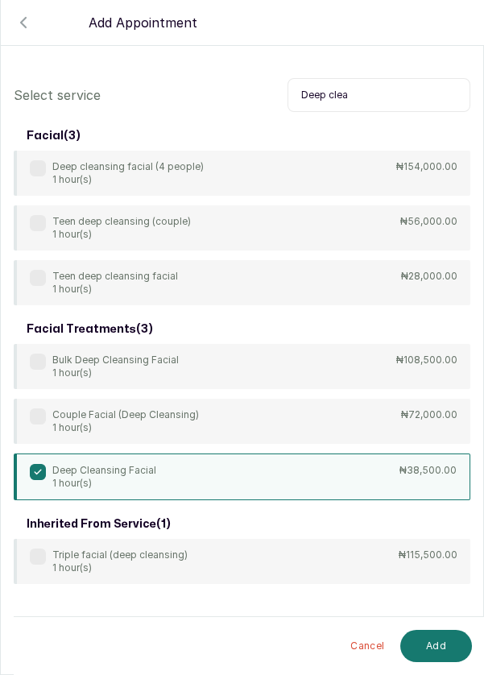
click at [435, 656] on button "Add" at bounding box center [436, 645] width 72 height 32
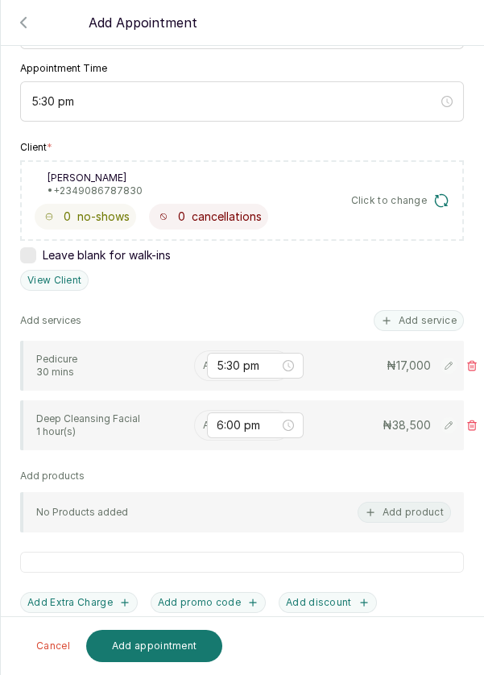
scroll to position [221, 0]
click at [203, 361] on input "text" at bounding box center [204, 364] width 2 height 11
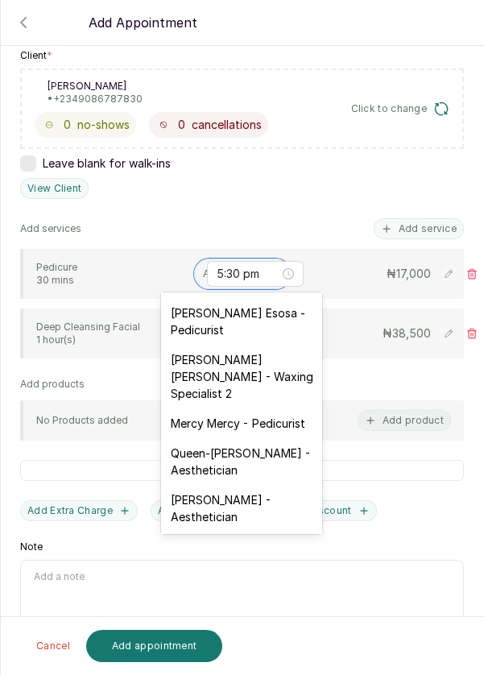
scroll to position [253, 0]
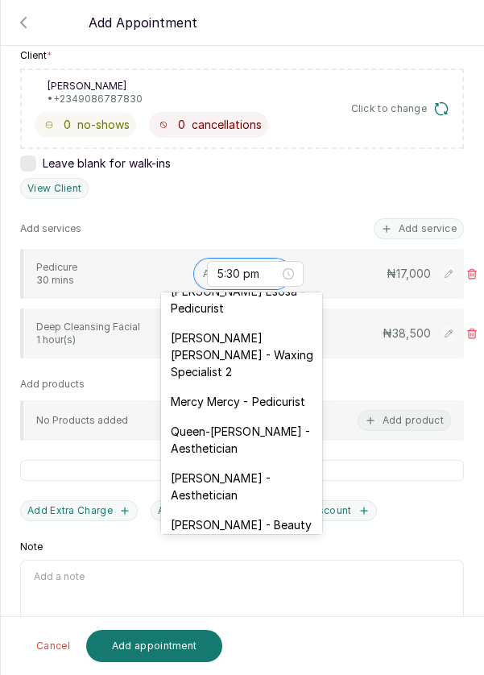
click at [240, 345] on div "Mary Archibong Edet - Waxing Specialist 2" at bounding box center [241, 355] width 161 height 64
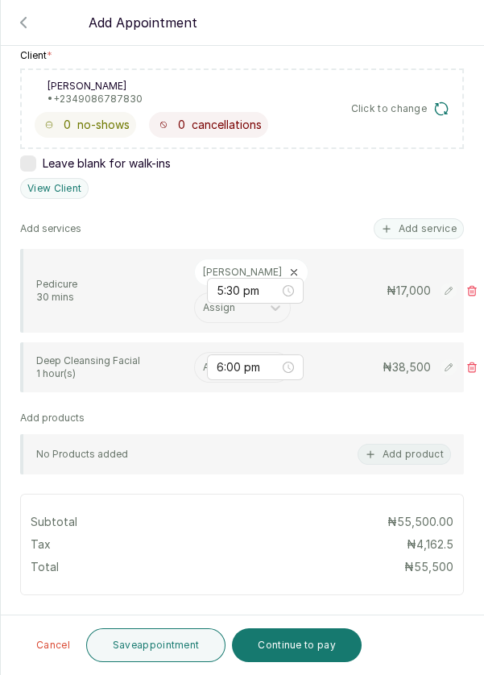
click at [203, 364] on input "text" at bounding box center [204, 366] width 2 height 11
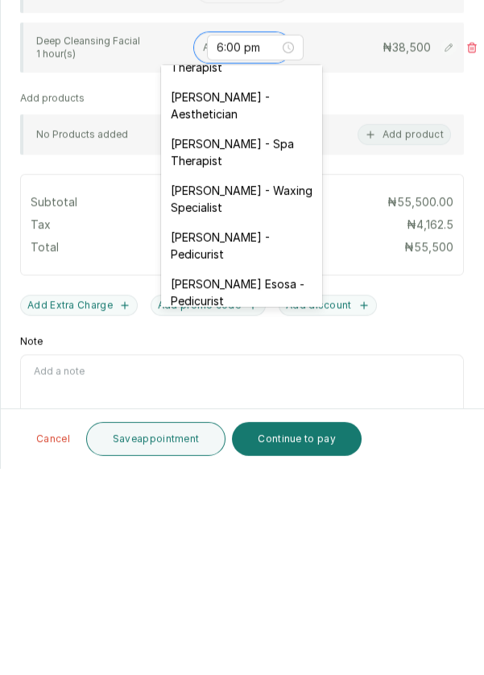
scroll to position [30, 0]
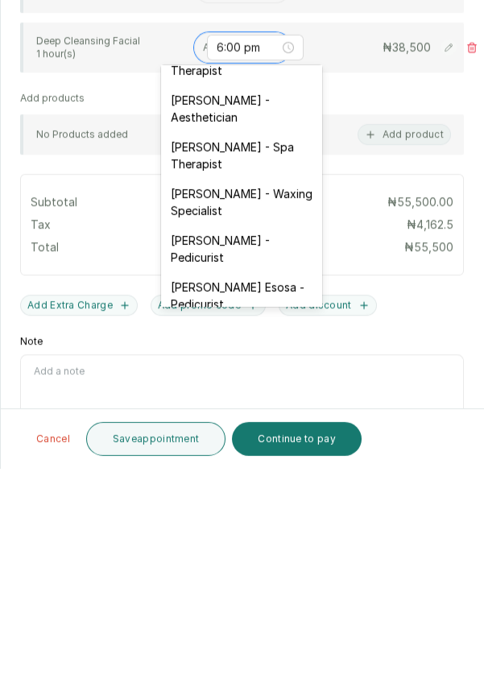
click at [254, 411] on div "Mayowa Ajani - Waxing Specialist" at bounding box center [241, 408] width 161 height 47
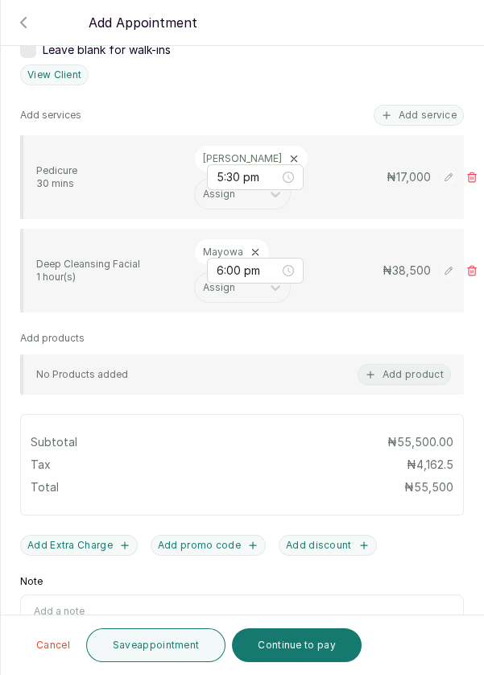
click at [172, 657] on button "Save appointment" at bounding box center [156, 645] width 140 height 34
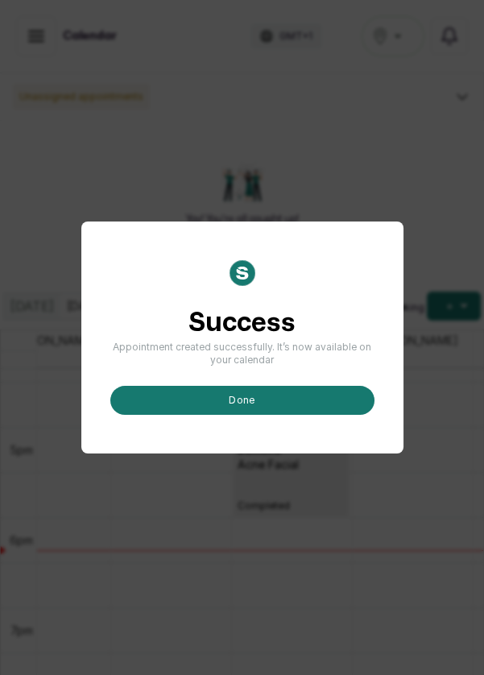
click at [285, 415] on button "done" at bounding box center [242, 400] width 264 height 29
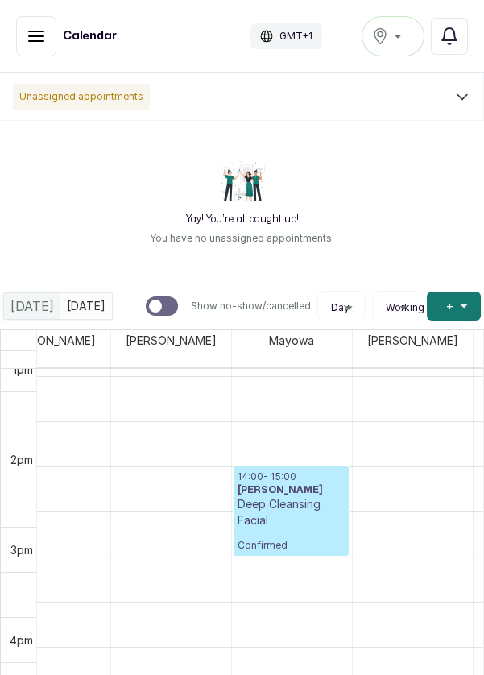
scroll to position [1165, 0]
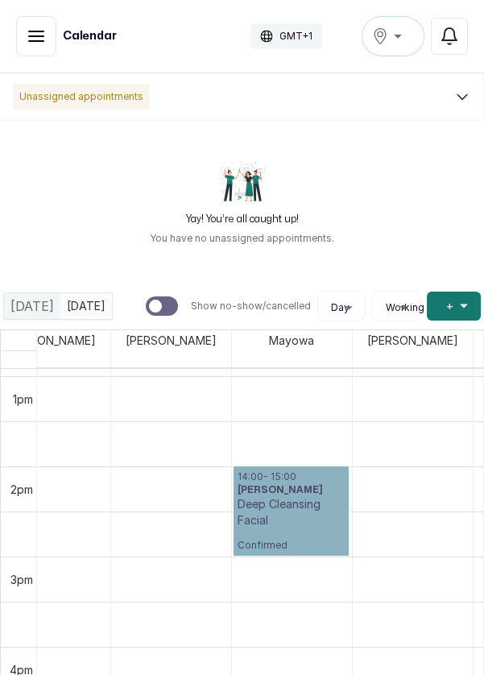
click at [314, 508] on link "14:00 - 15:00 Jonathan Nwanze Deep Cleansing Facial Confirmed" at bounding box center [290, 510] width 115 height 89
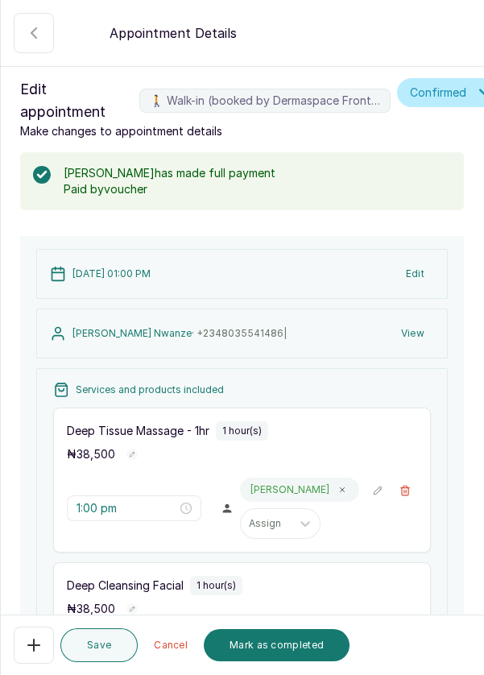
click at [295, 650] on button "Mark as completed" at bounding box center [277, 645] width 146 height 32
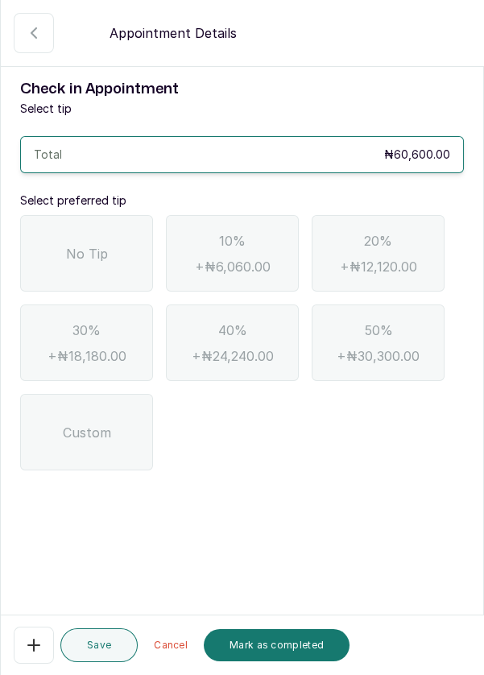
click at [108, 260] on div "No Tip" at bounding box center [86, 253] width 133 height 76
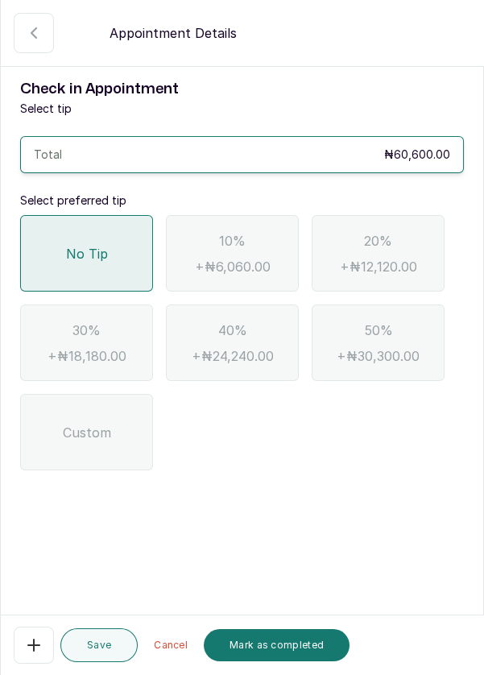
click at [290, 650] on button "Mark as completed" at bounding box center [277, 645] width 146 height 32
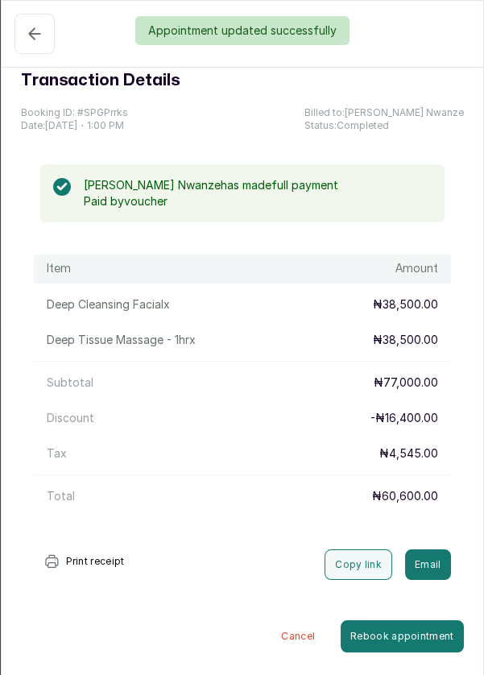
scroll to position [8, 0]
click at [27, 39] on div "Appointment updated successfully" at bounding box center [242, 30] width 484 height 29
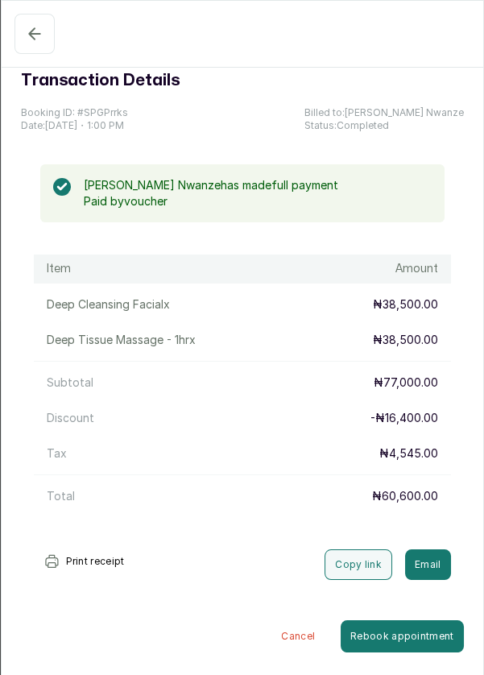
click at [43, 39] on icon "button" at bounding box center [34, 33] width 19 height 19
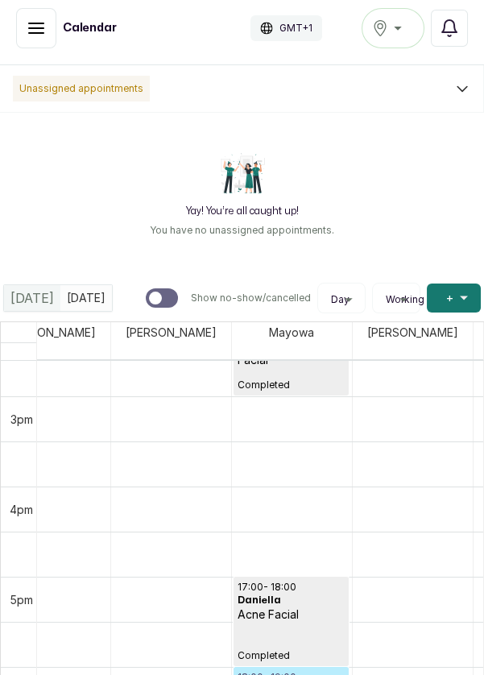
scroll to position [1323, 0]
